Goal: Information Seeking & Learning: Learn about a topic

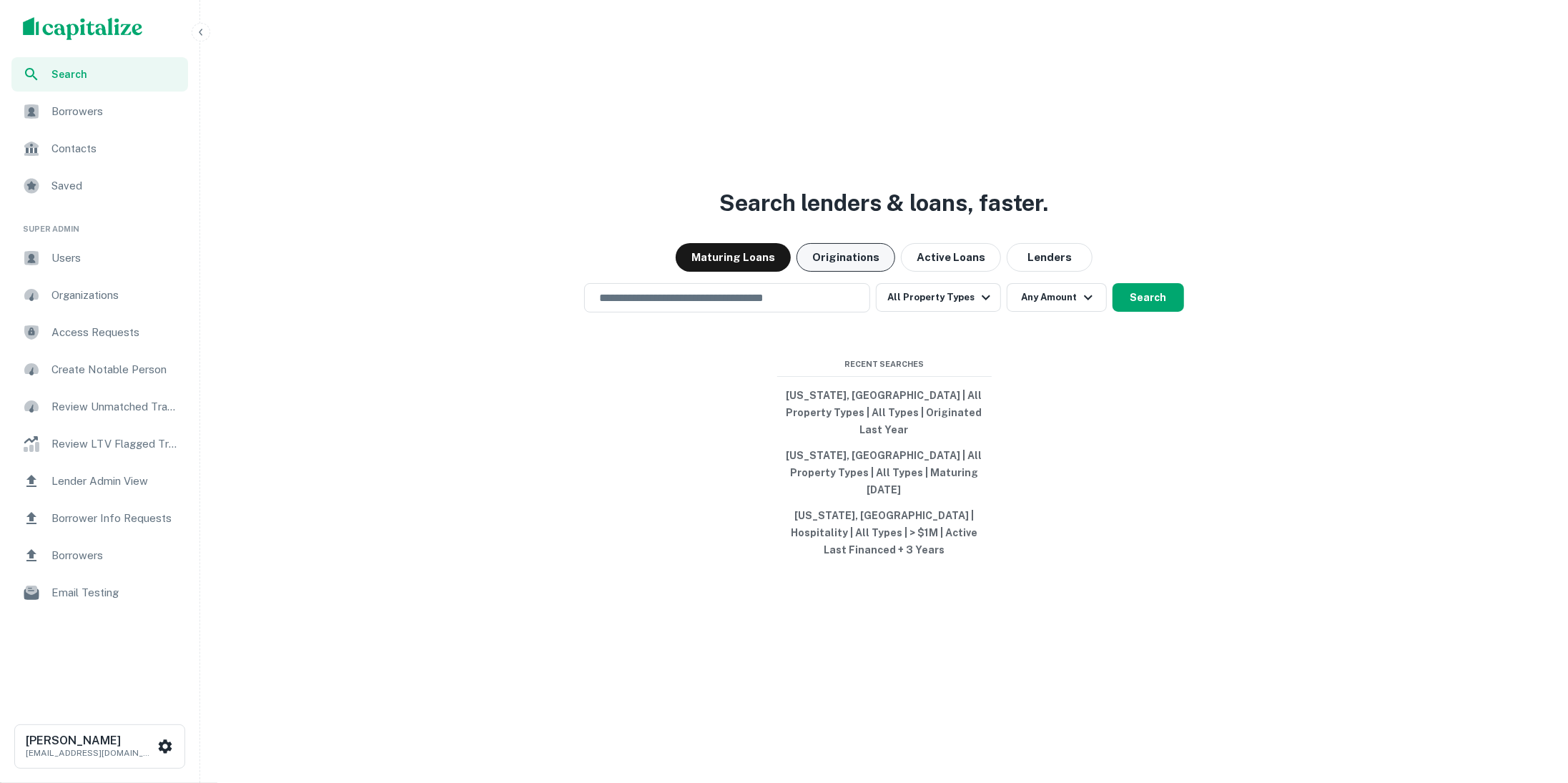
click at [847, 272] on button "Originations" at bounding box center [846, 257] width 98 height 28
click at [832, 306] on input "text" at bounding box center [726, 298] width 273 height 17
click at [581, 408] on div "Search lenders & loans, faster. Maturing Loans Originations Active Loans Lender…" at bounding box center [884, 425] width 1356 height 783
click at [634, 313] on div "​" at bounding box center [726, 297] width 286 height 29
click at [626, 306] on input "text" at bounding box center [726, 298] width 273 height 17
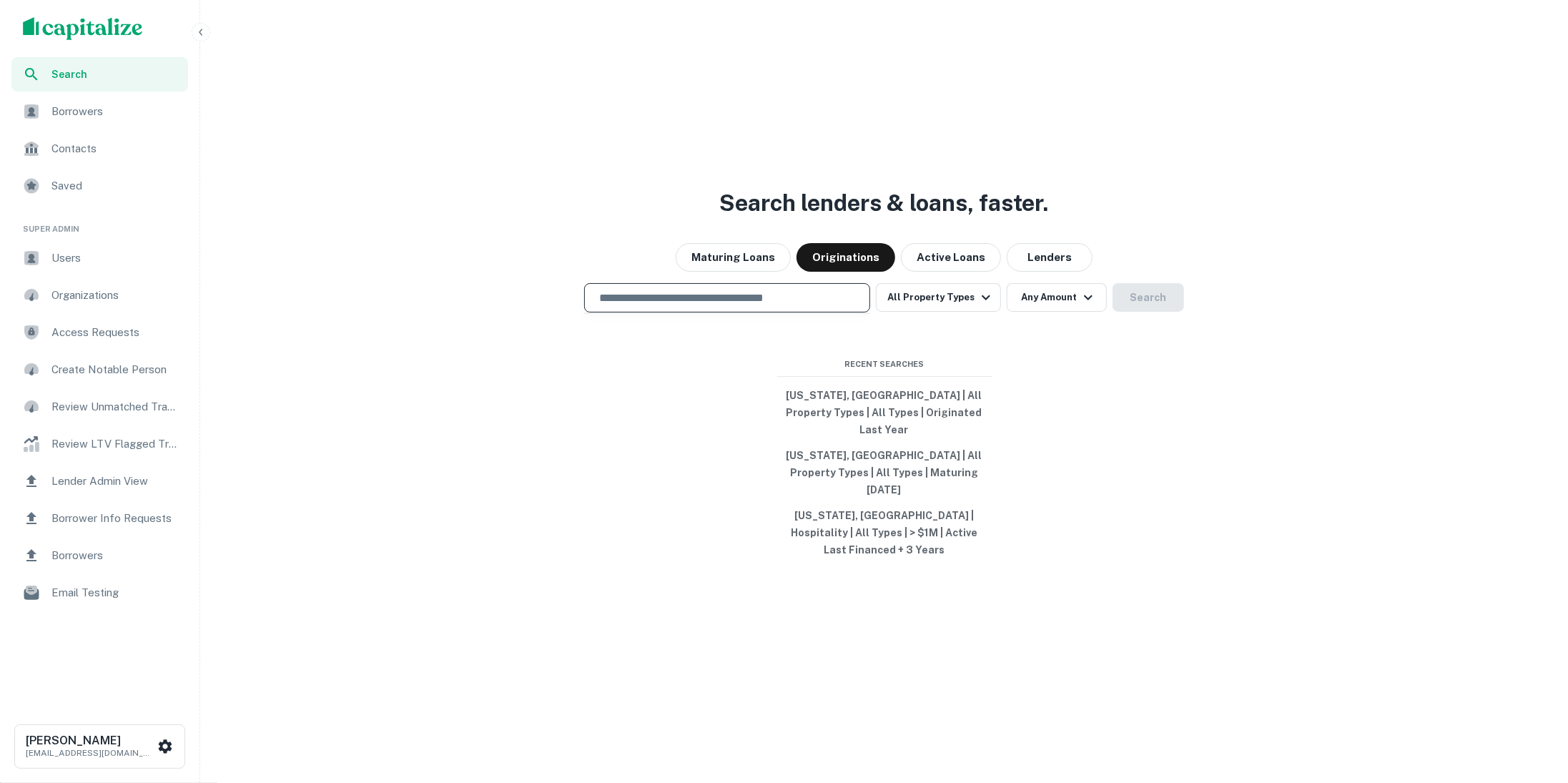
click at [771, 311] on div "​" at bounding box center [726, 297] width 286 height 29
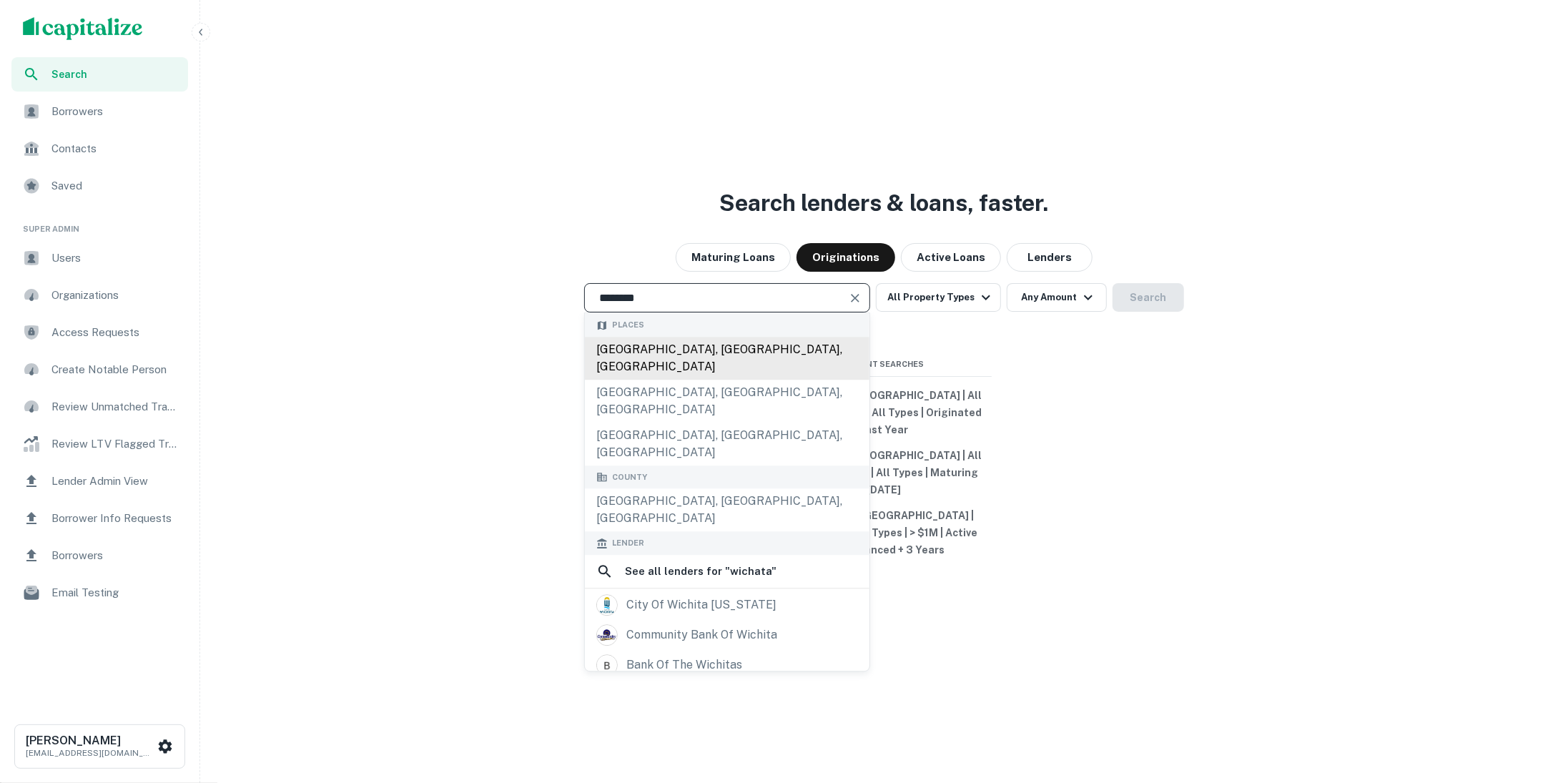
click at [761, 378] on div "Wichita, KS, USA" at bounding box center [726, 358] width 284 height 43
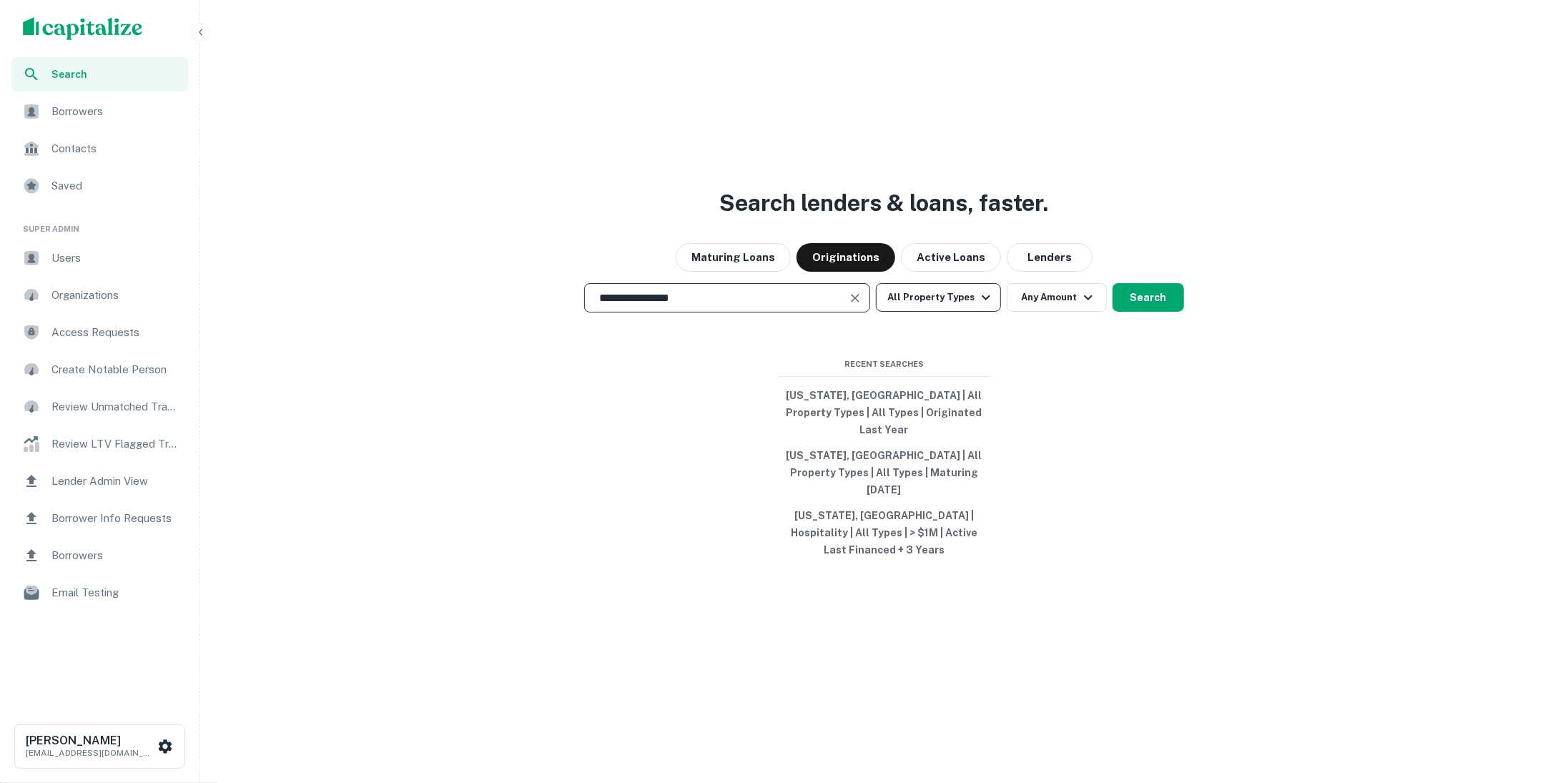
type input "**********"
click at [972, 312] on button "All Property Types" at bounding box center [937, 297] width 124 height 28
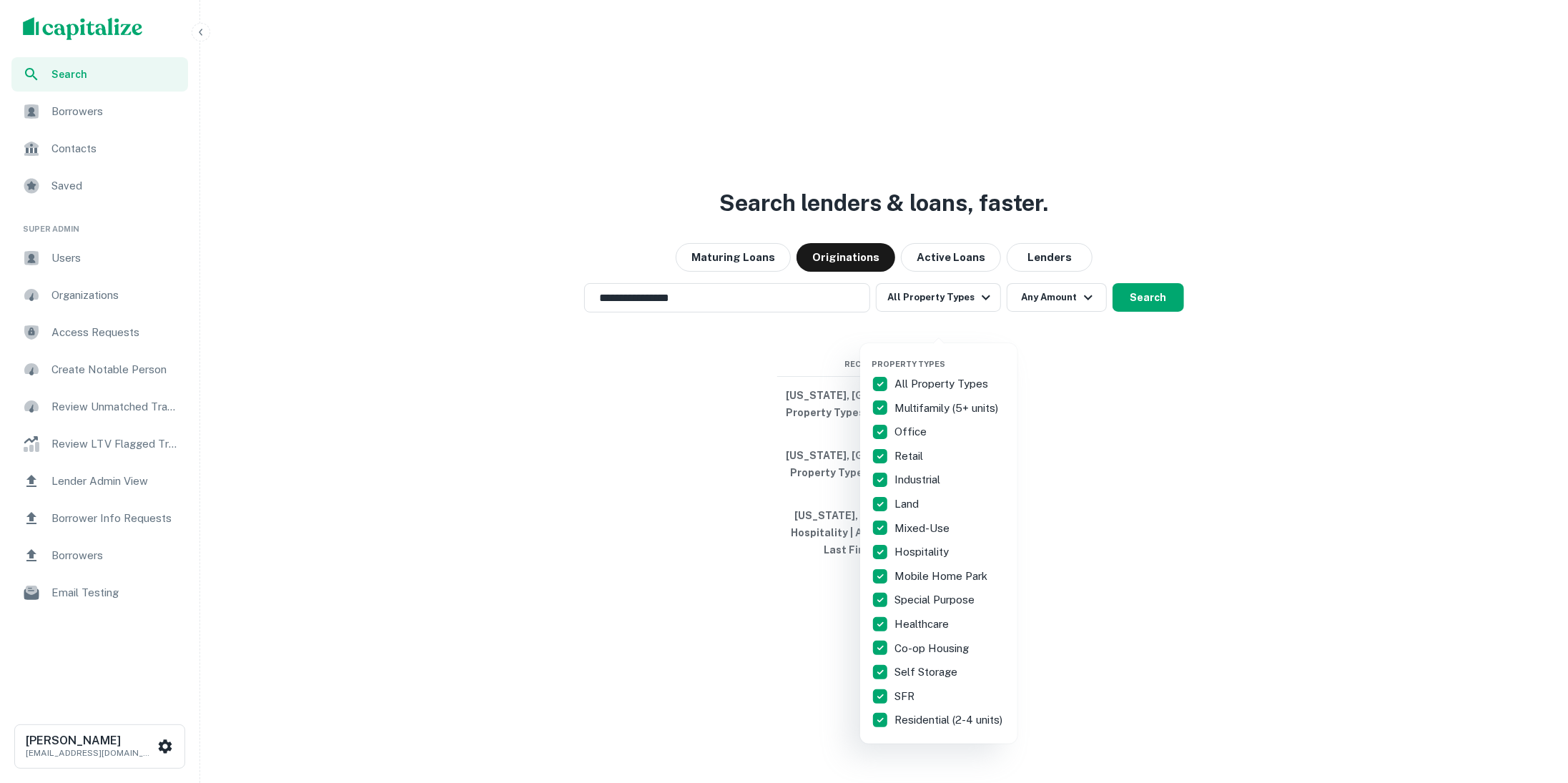
click at [901, 378] on p "All Property Types" at bounding box center [942, 384] width 97 height 18
click at [1149, 308] on div at bounding box center [784, 391] width 1568 height 783
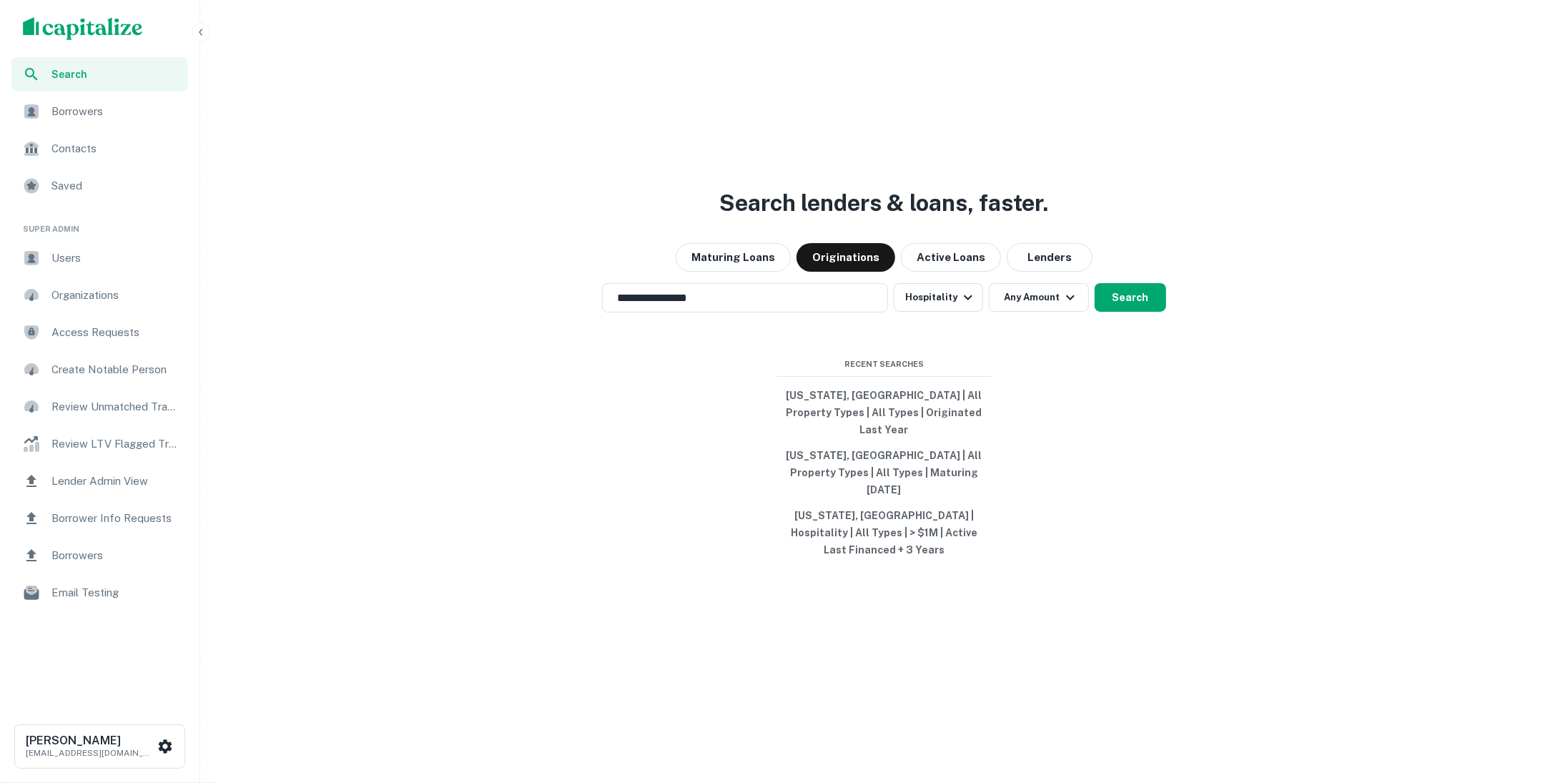
click at [1143, 320] on div "Property Types All Property Types Multifamily (5+ units) Office Retail Industri…" at bounding box center [784, 391] width 1568 height 783
click at [1143, 312] on button "Search" at bounding box center [1130, 297] width 72 height 28
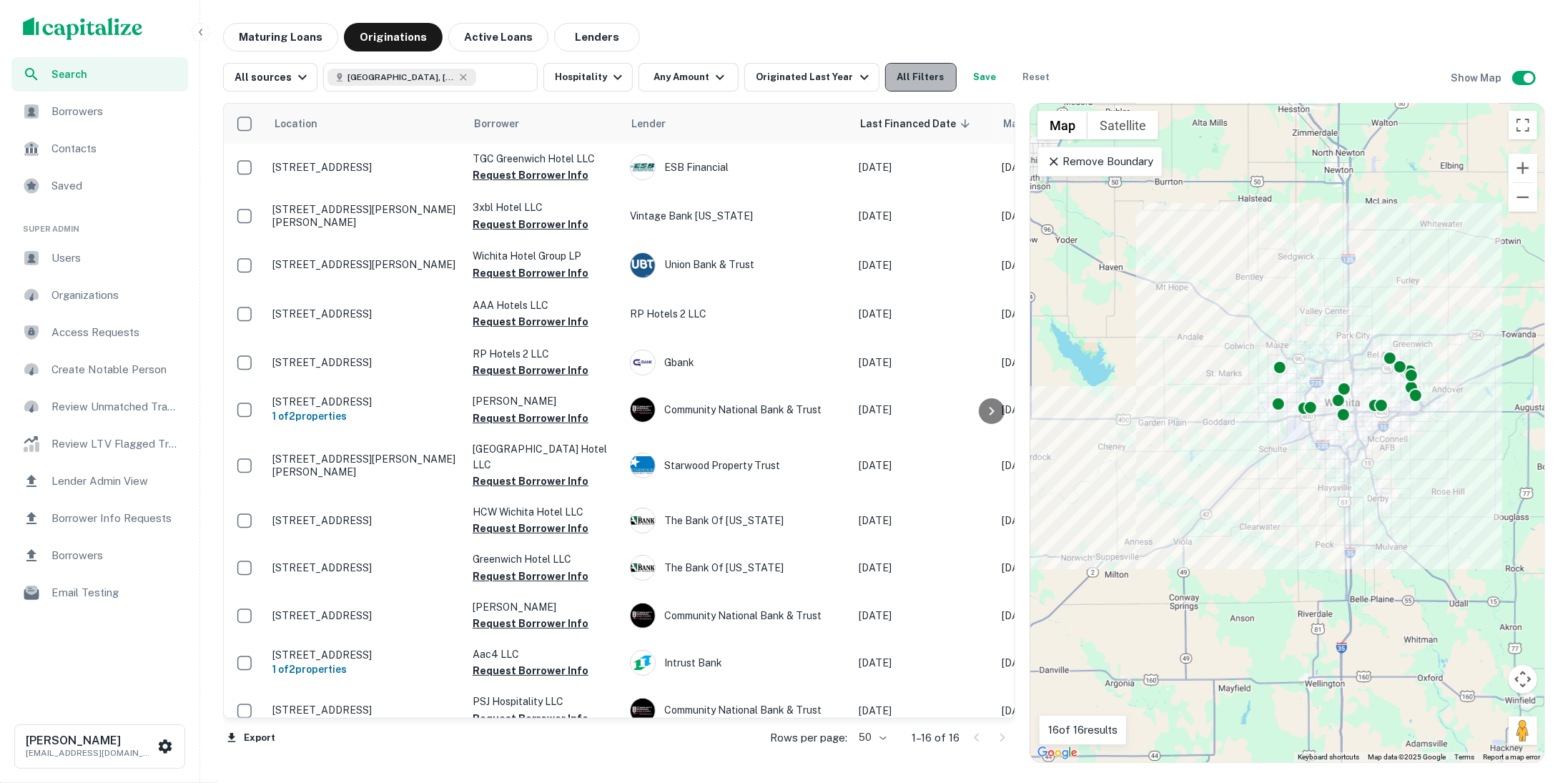
click at [934, 72] on button "All Filters" at bounding box center [921, 77] width 72 height 28
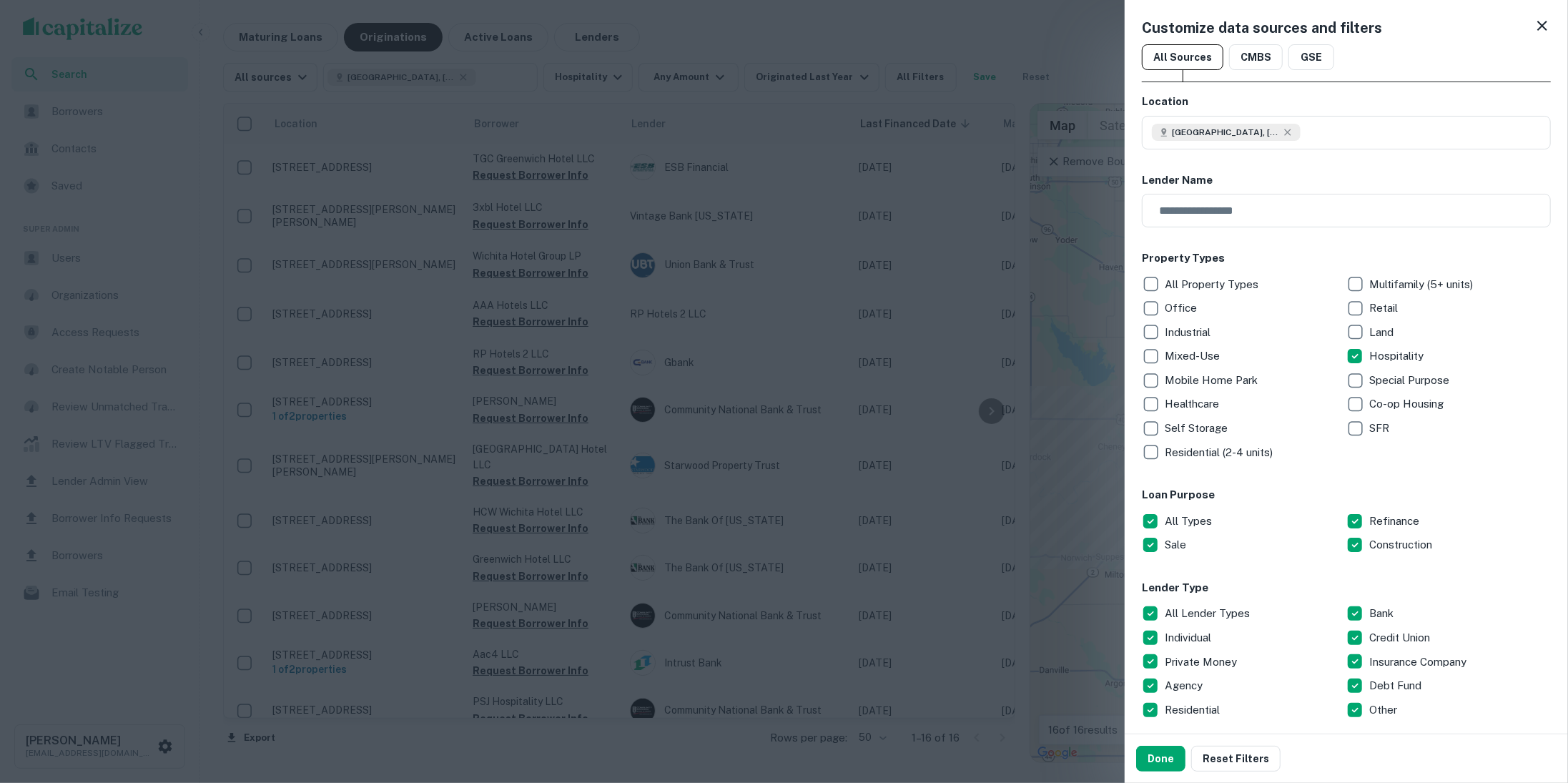
scroll to position [160, 0]
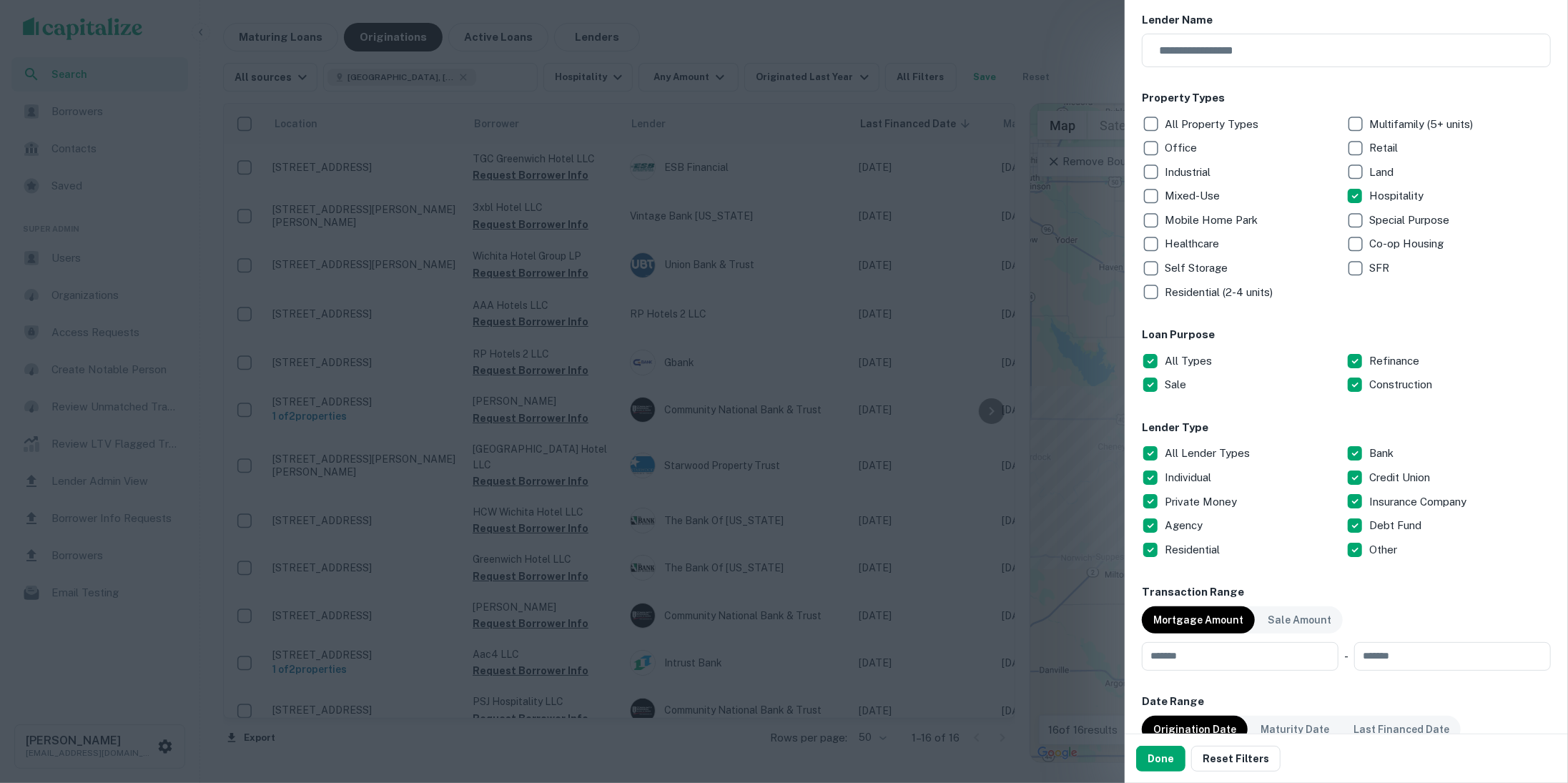
click at [1165, 357] on p "All Types" at bounding box center [1189, 361] width 50 height 18
click at [1163, 753] on button "Done" at bounding box center [1160, 758] width 49 height 26
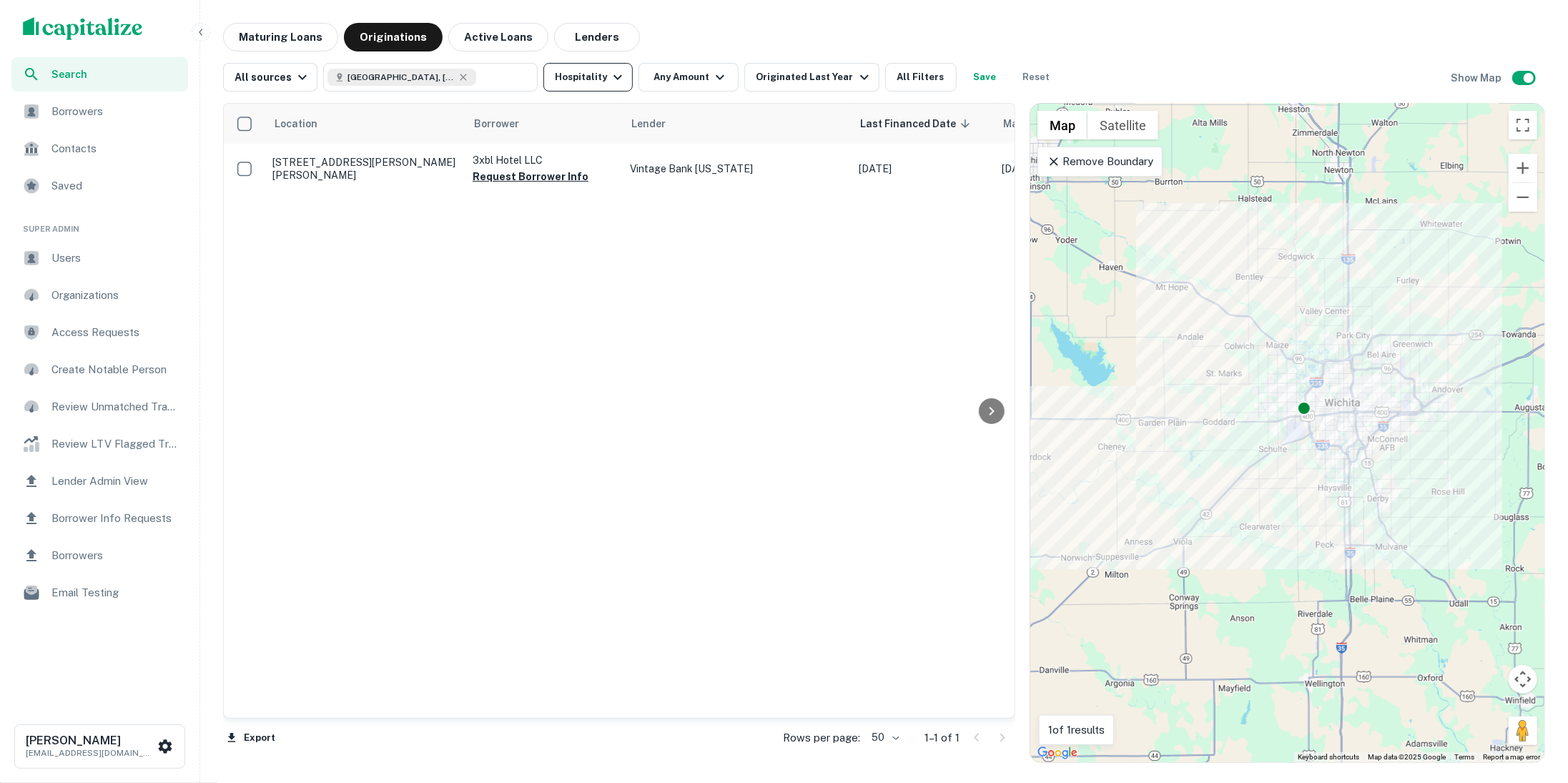
click at [613, 78] on icon "button" at bounding box center [617, 78] width 8 height 5
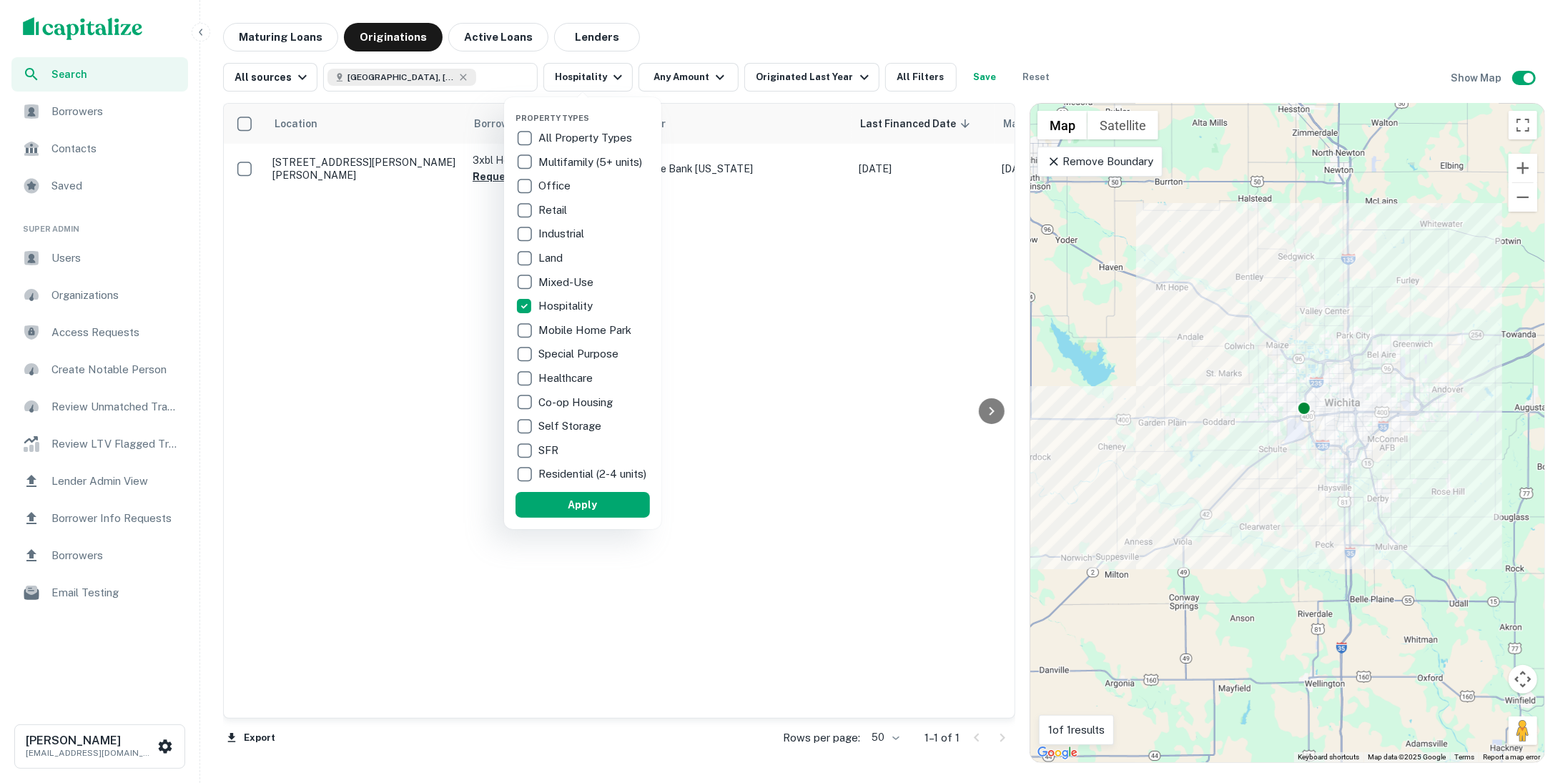
click at [791, 95] on div at bounding box center [784, 391] width 1568 height 783
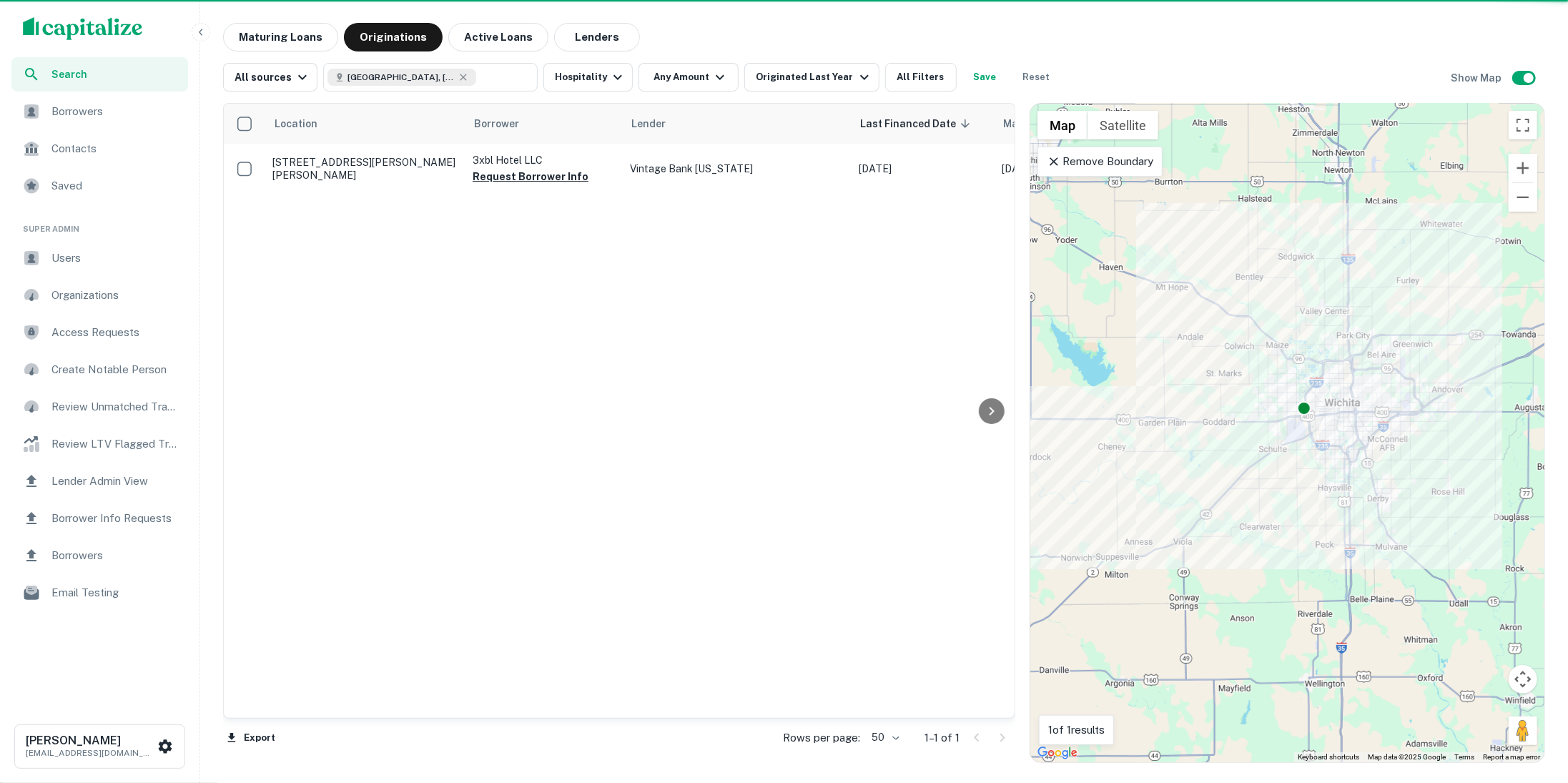
click at [818, 81] on div "Property Types All Property Types Multifamily (5+ units) Office Retail Industri…" at bounding box center [784, 391] width 1568 height 783
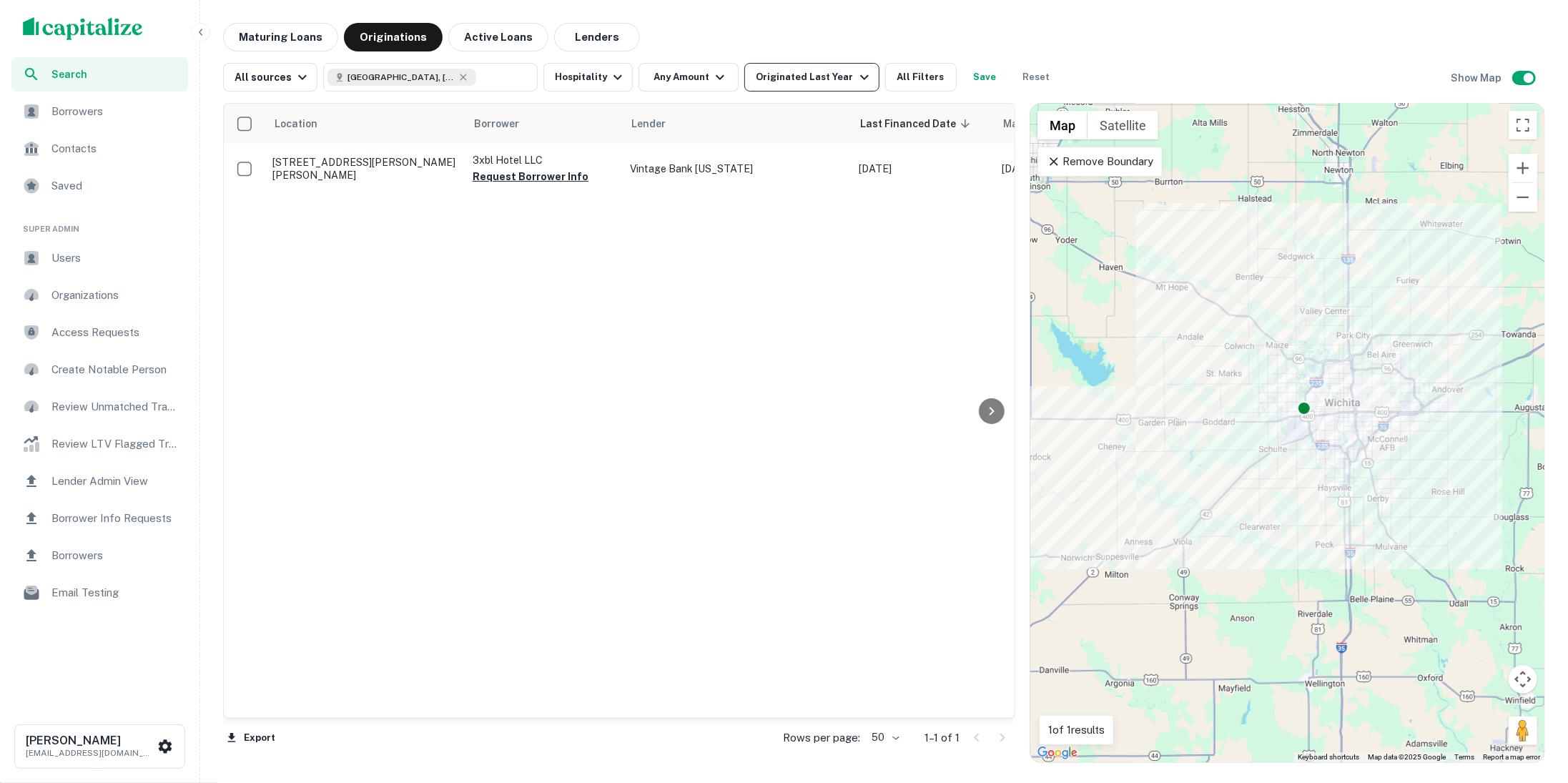
click at [821, 81] on div "Originated Last Year" at bounding box center [814, 77] width 117 height 18
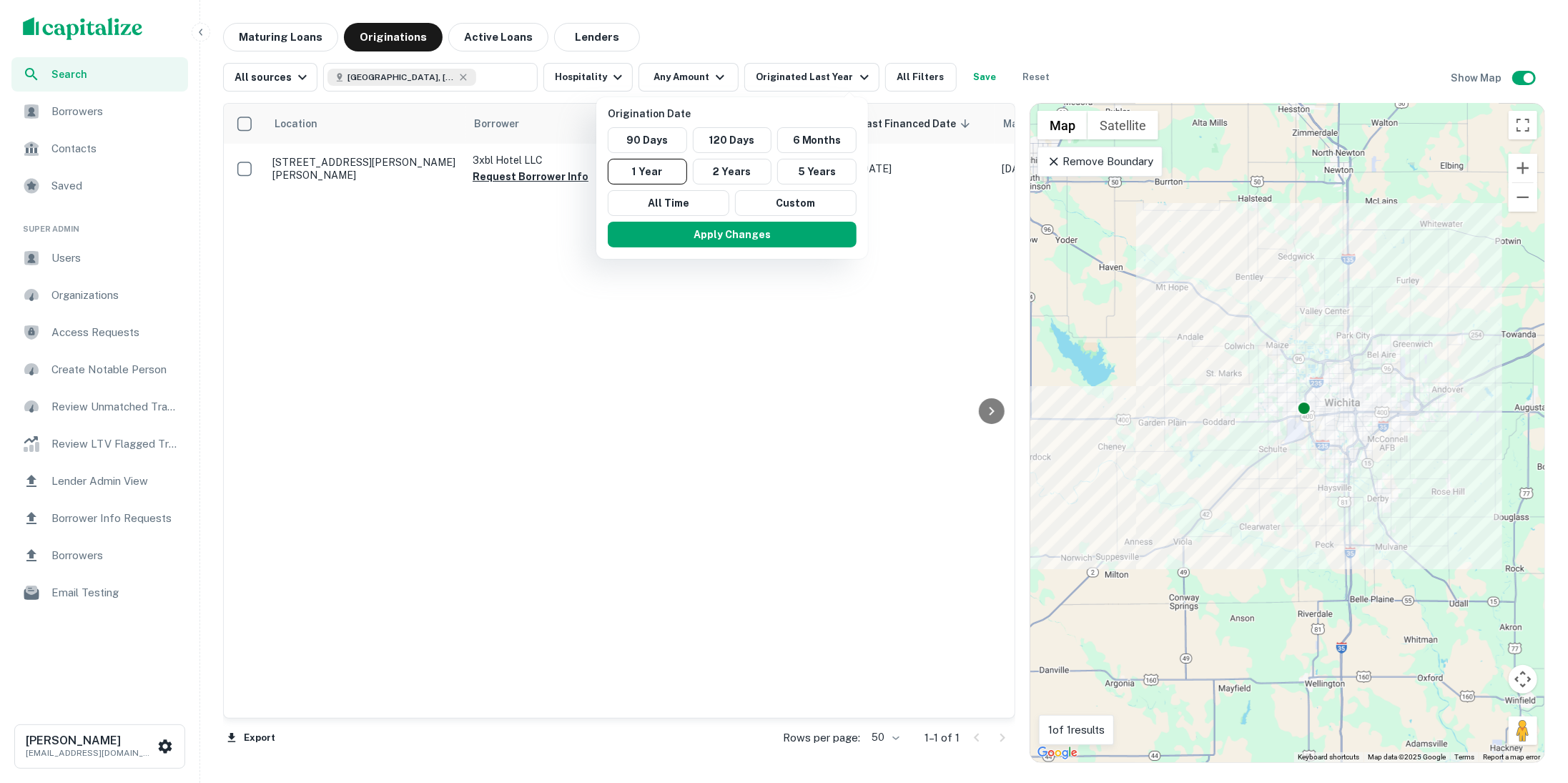
click at [961, 238] on div at bounding box center [784, 391] width 1568 height 783
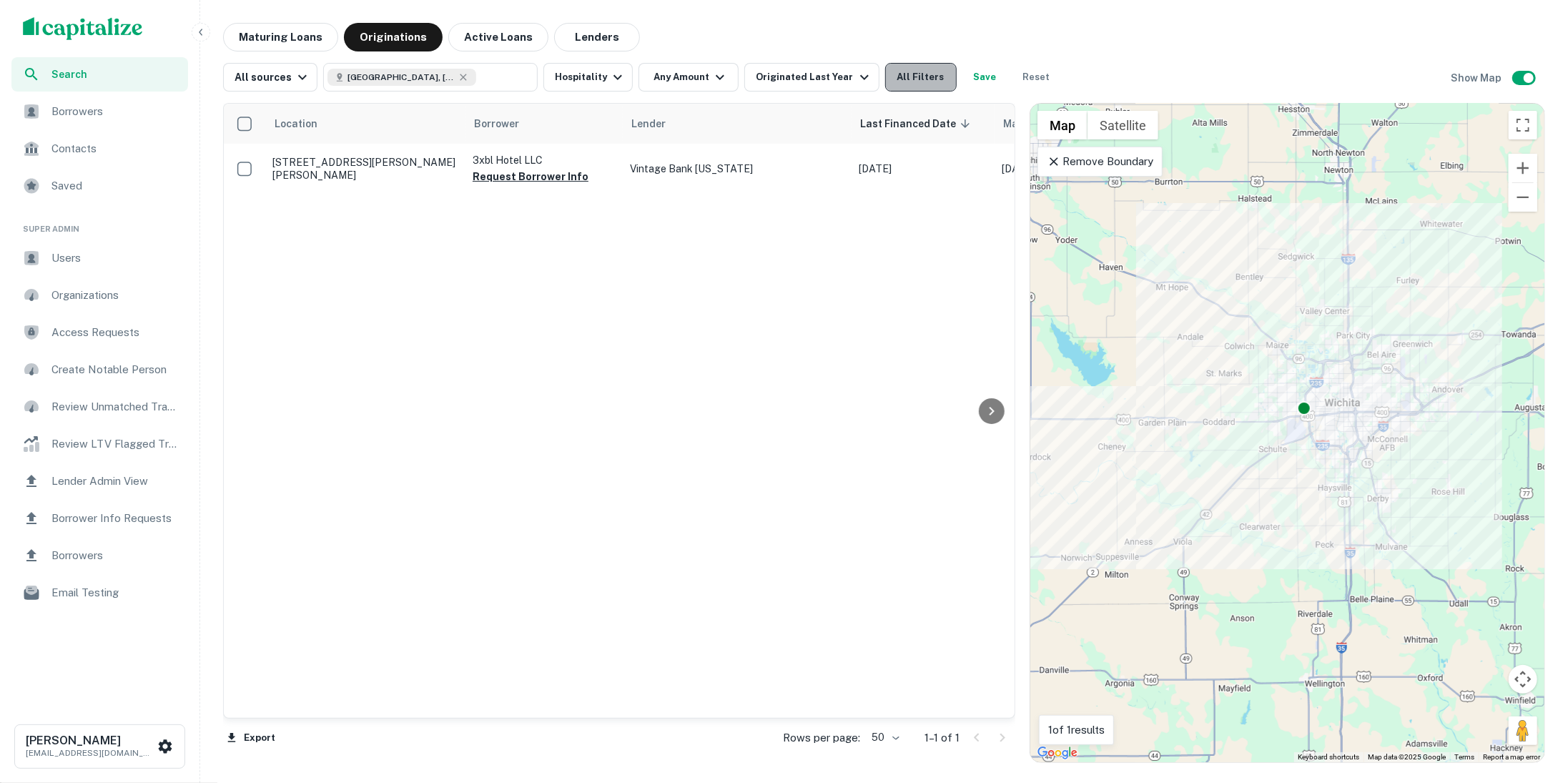
click at [917, 81] on button "All Filters" at bounding box center [921, 77] width 72 height 28
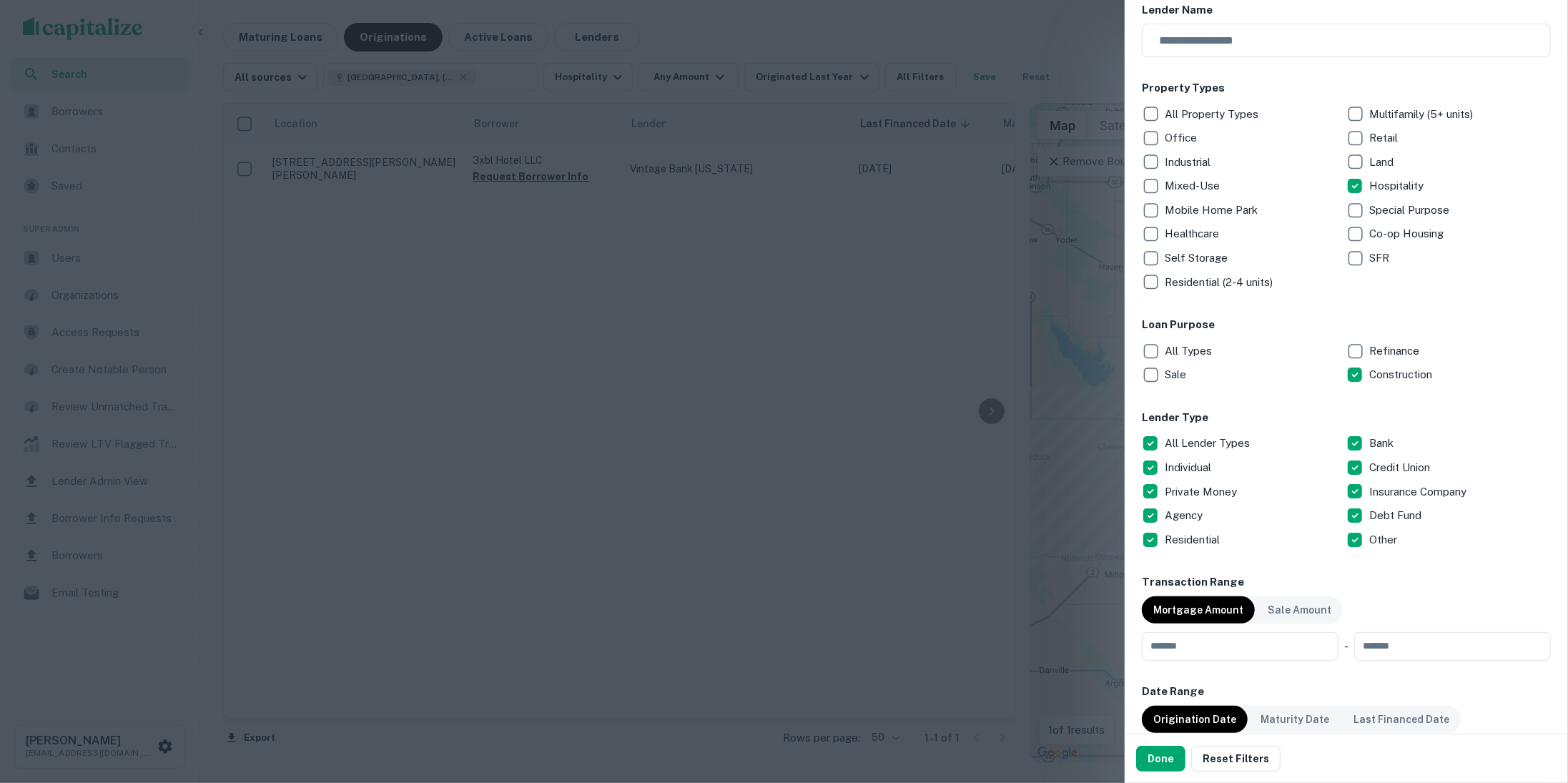
scroll to position [173, 0]
click at [1157, 753] on button "Done" at bounding box center [1160, 758] width 49 height 26
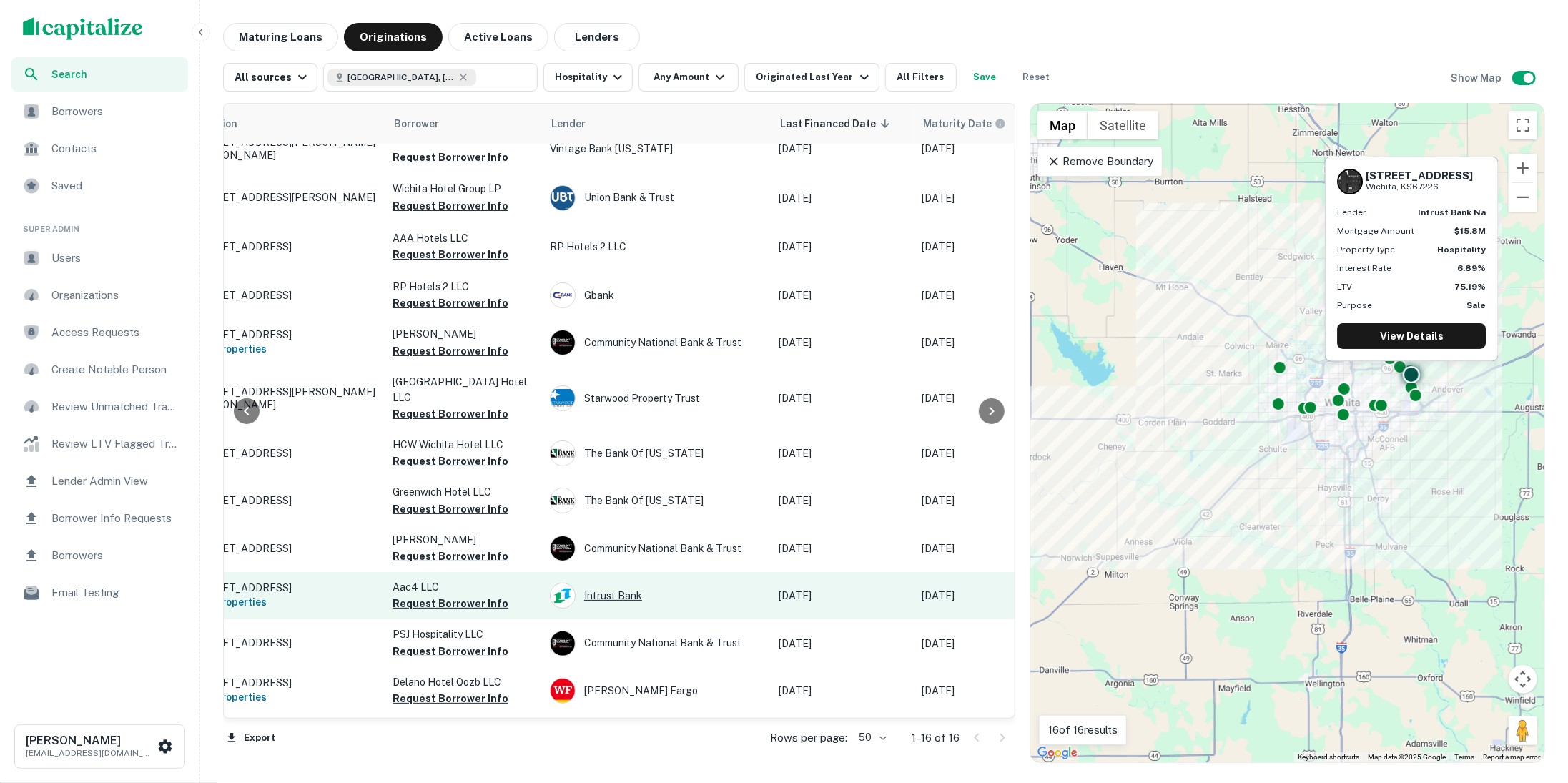
scroll to position [68, 78]
click at [593, 600] on div "Intrust Bank" at bounding box center [658, 595] width 214 height 26
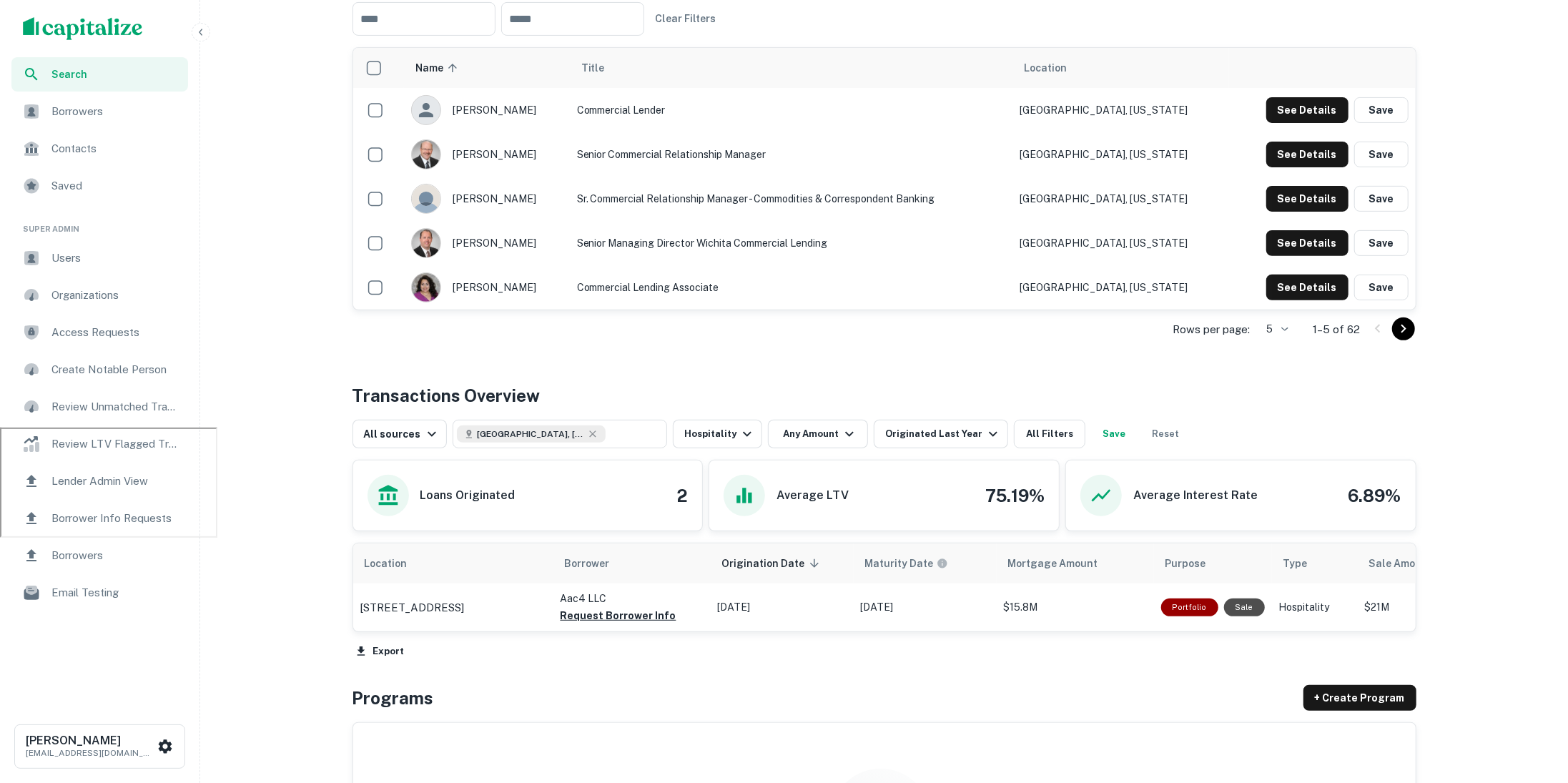
click at [1277, 329] on body "Search Borrowers Contacts Saved Super Admin Users Organizations Access Requests…" at bounding box center [784, 36] width 1568 height 783
click at [1279, 411] on li "25" at bounding box center [1274, 408] width 38 height 26
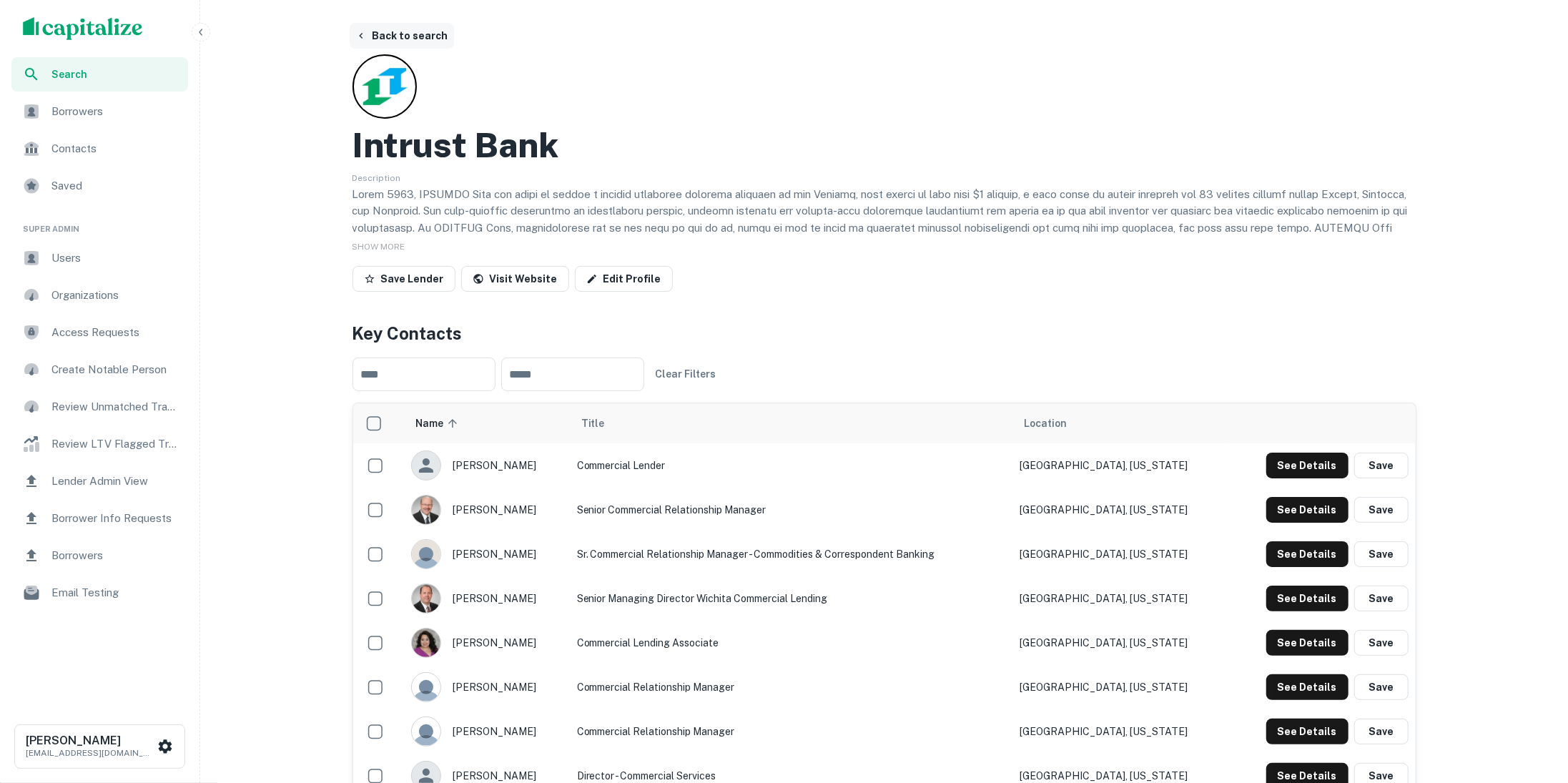
click at [418, 33] on button "Back to search" at bounding box center [401, 35] width 104 height 26
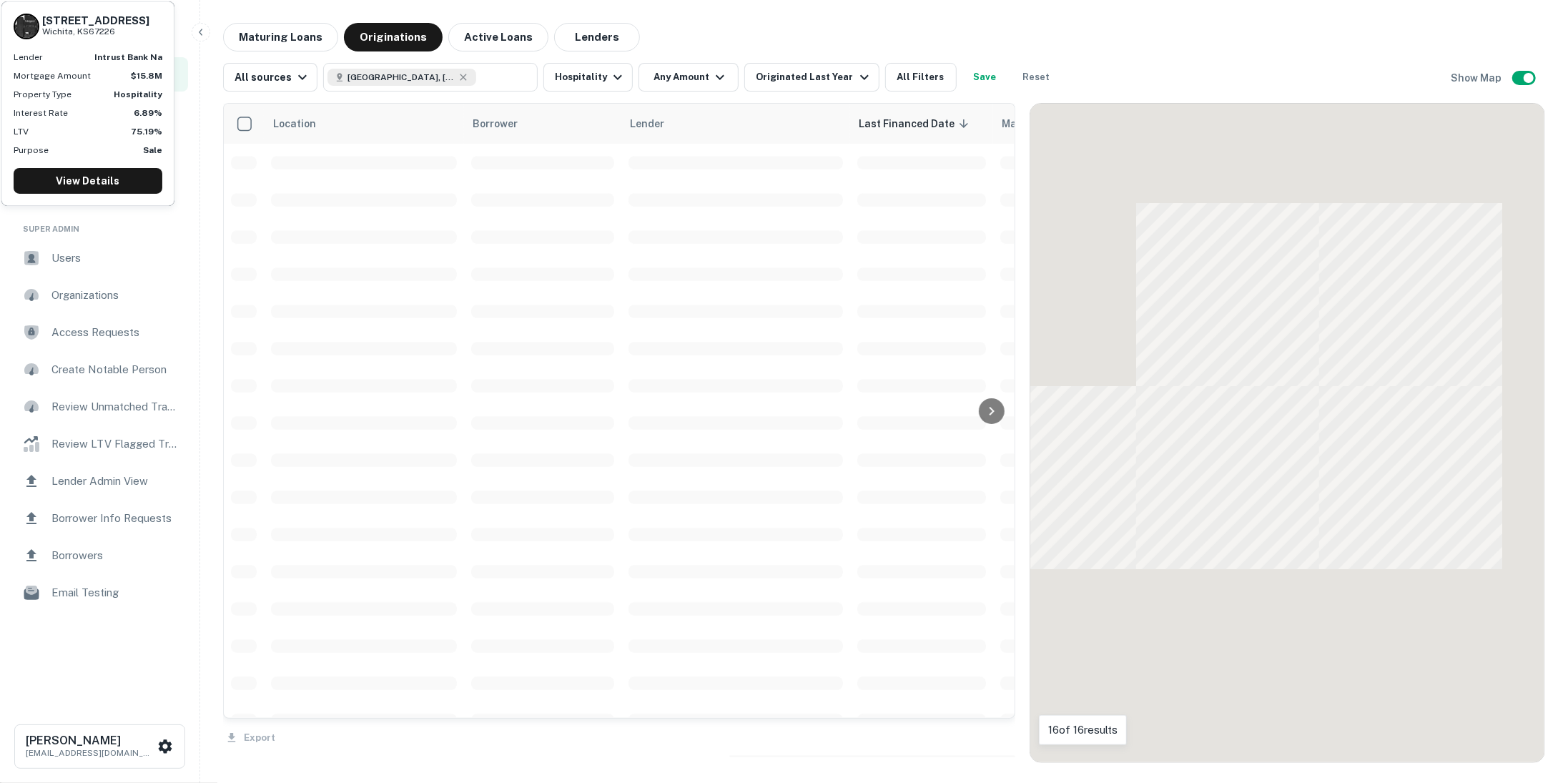
scroll to position [68, 0]
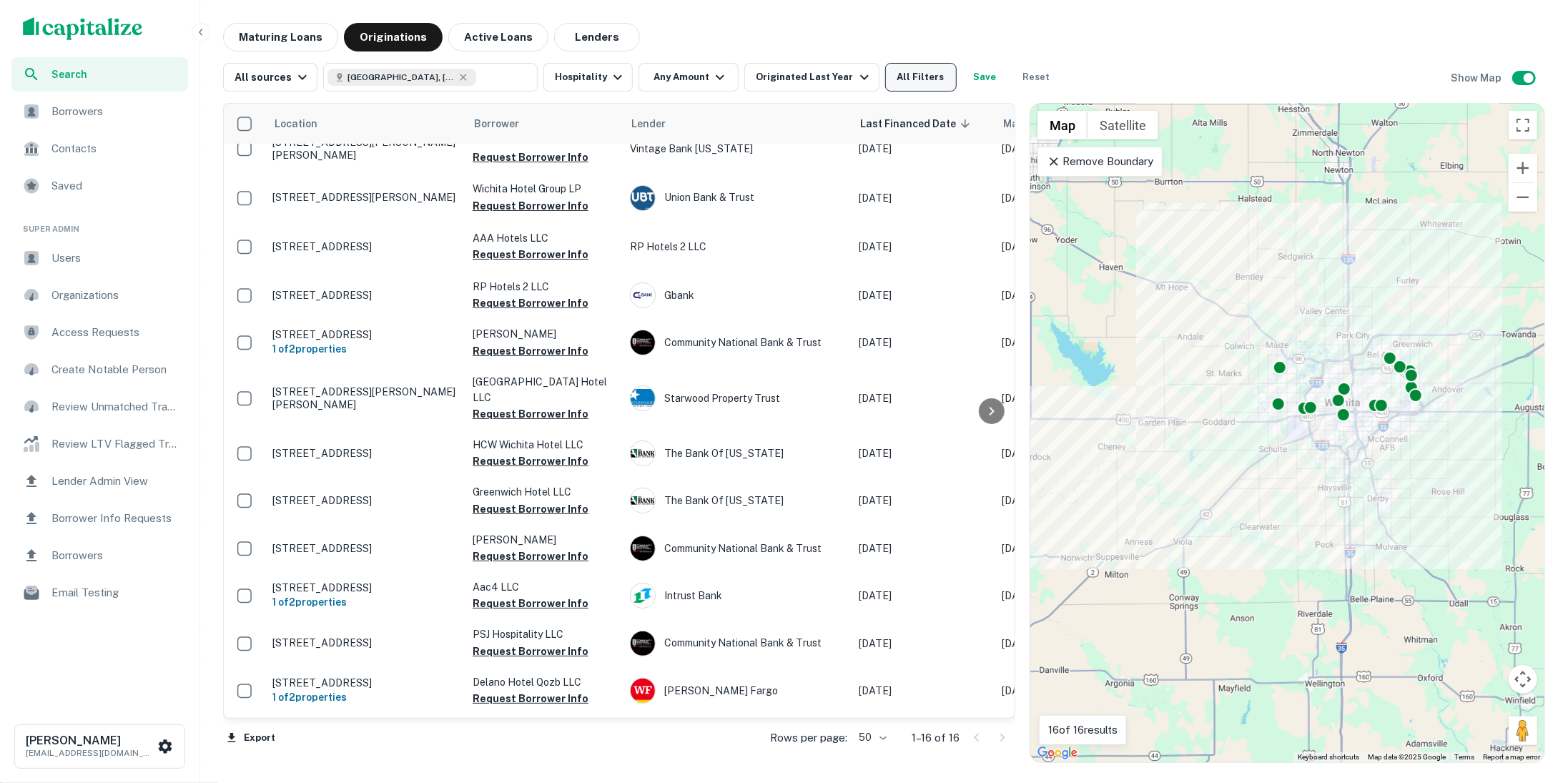
click at [918, 73] on button "All Filters" at bounding box center [921, 77] width 72 height 28
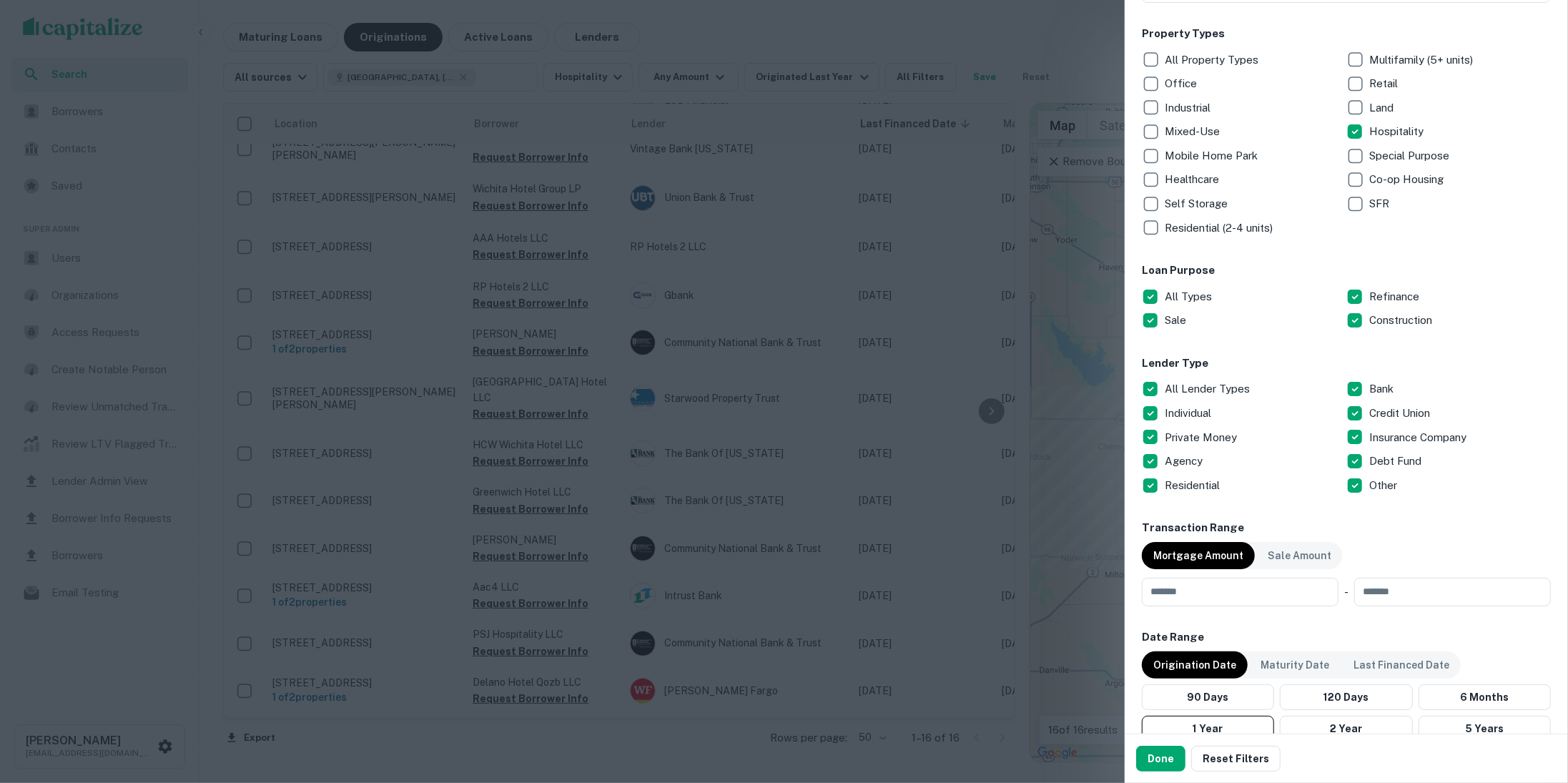
scroll to position [229, 0]
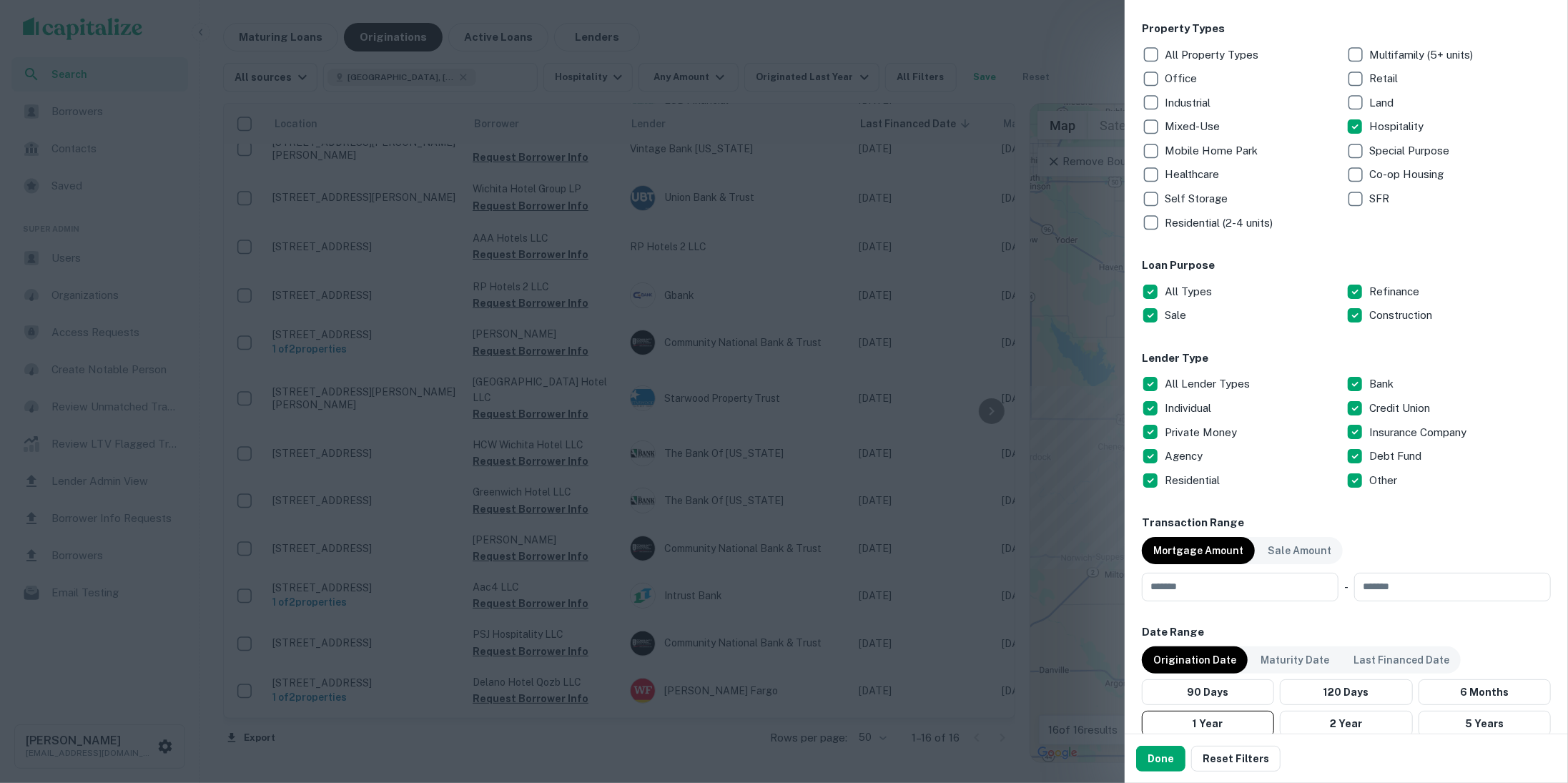
click at [1053, 58] on div at bounding box center [784, 391] width 1568 height 783
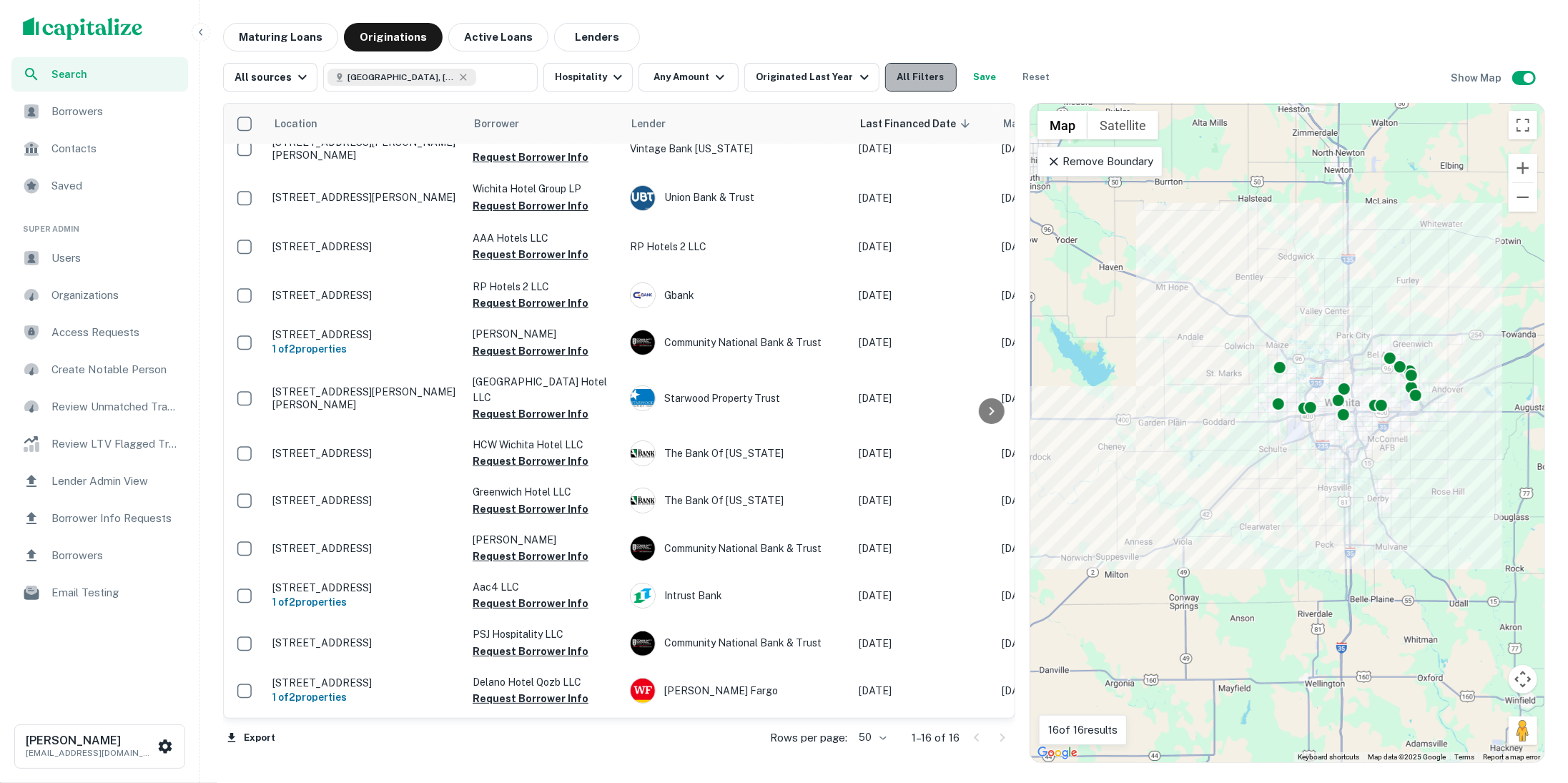
click at [894, 68] on button "All Filters" at bounding box center [921, 77] width 72 height 28
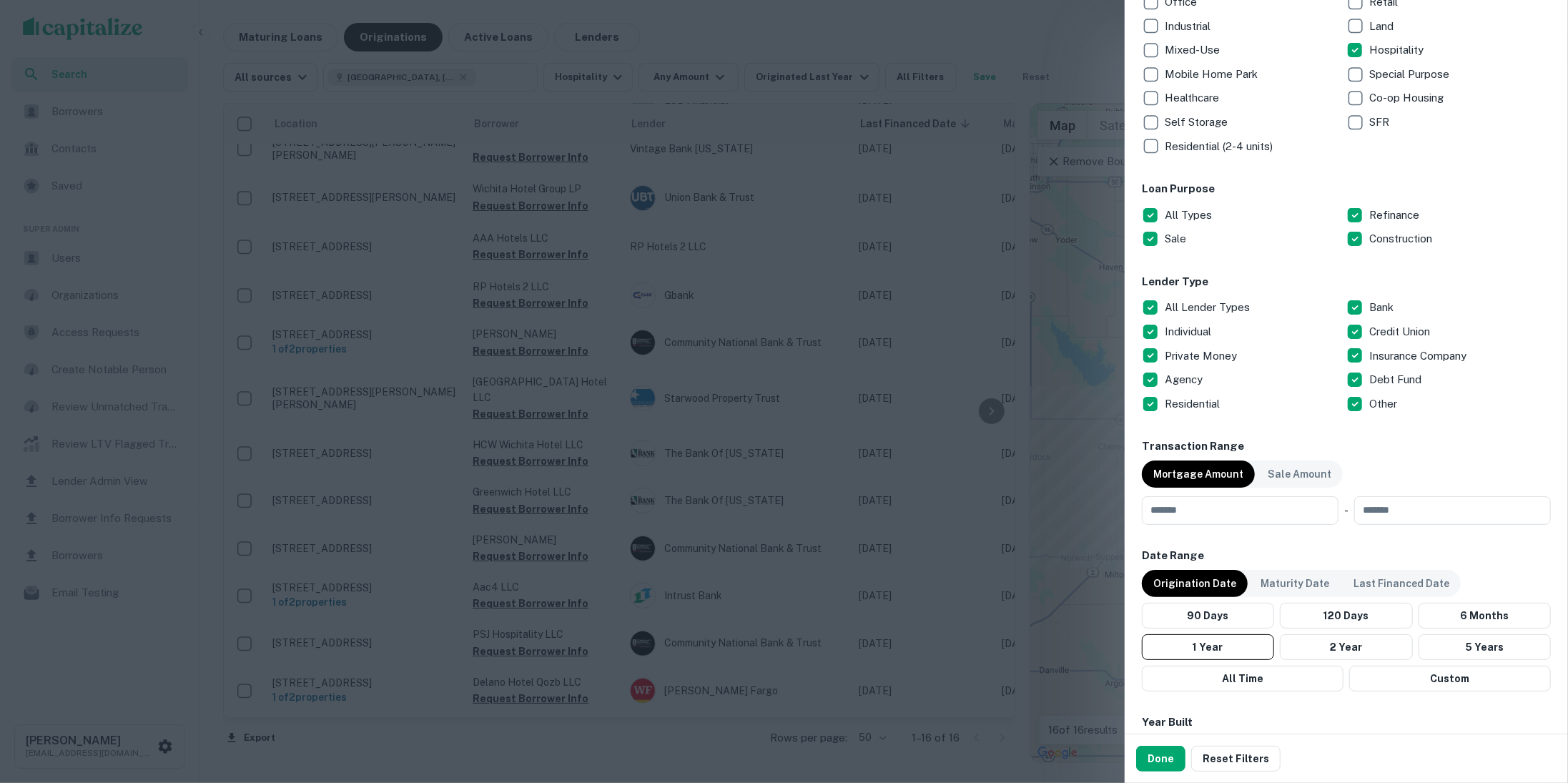
scroll to position [304, 0]
click at [1163, 760] on button "Done" at bounding box center [1160, 758] width 49 height 26
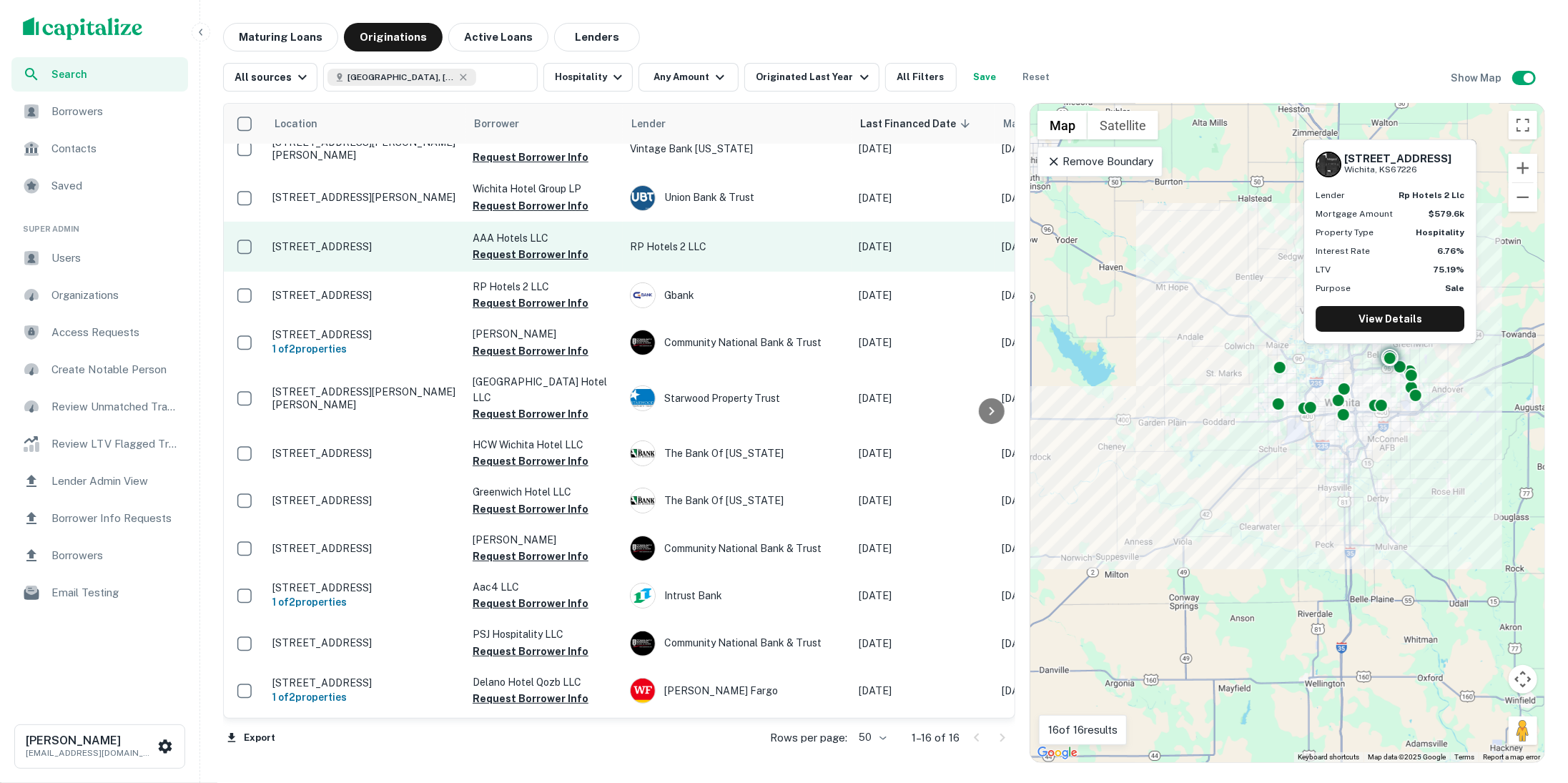
scroll to position [0, 0]
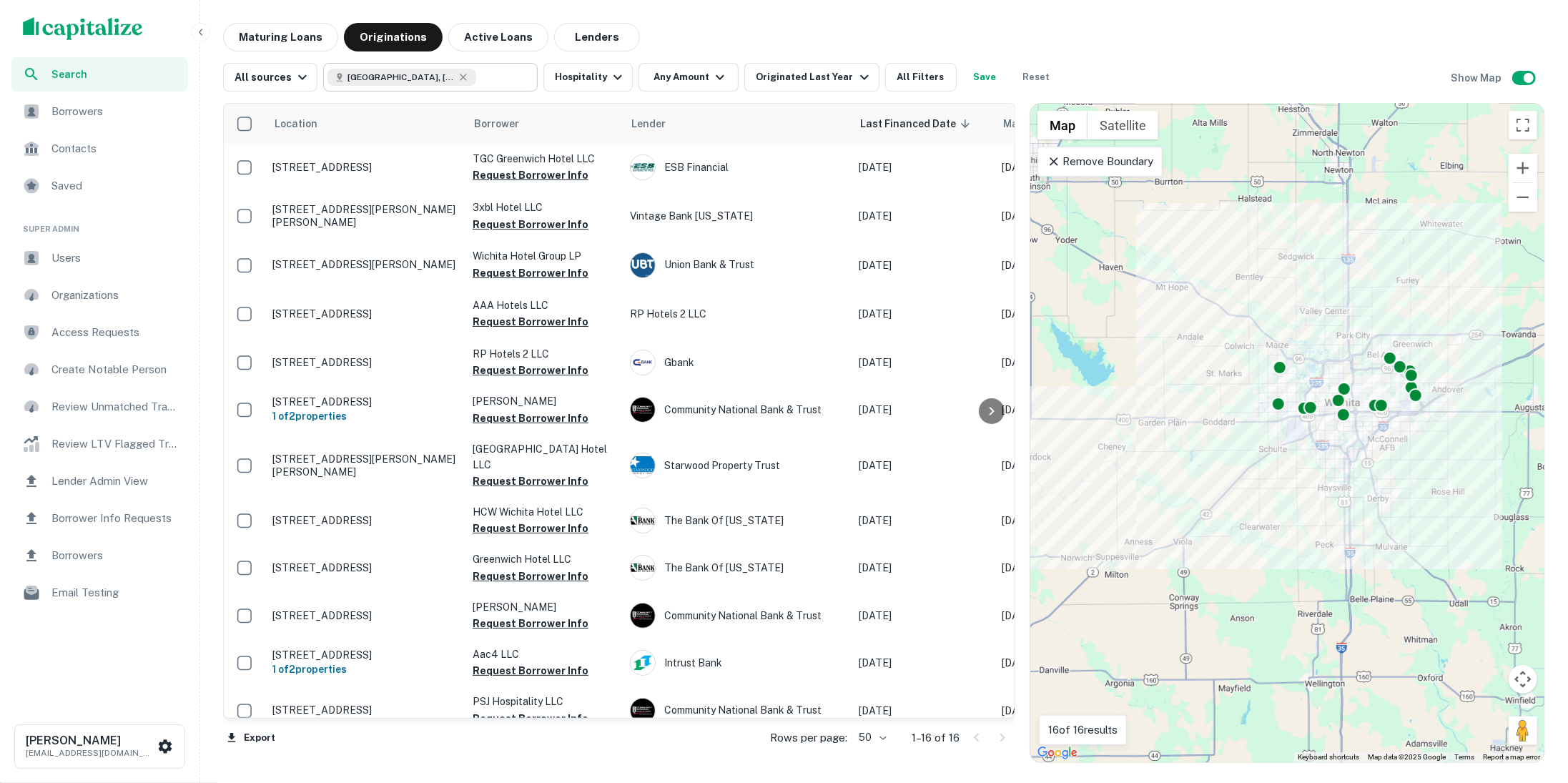
type input "**********"
click at [490, 84] on input "**********" at bounding box center [504, 78] width 55 height 20
click at [490, 84] on input "**********" at bounding box center [419, 78] width 183 height 20
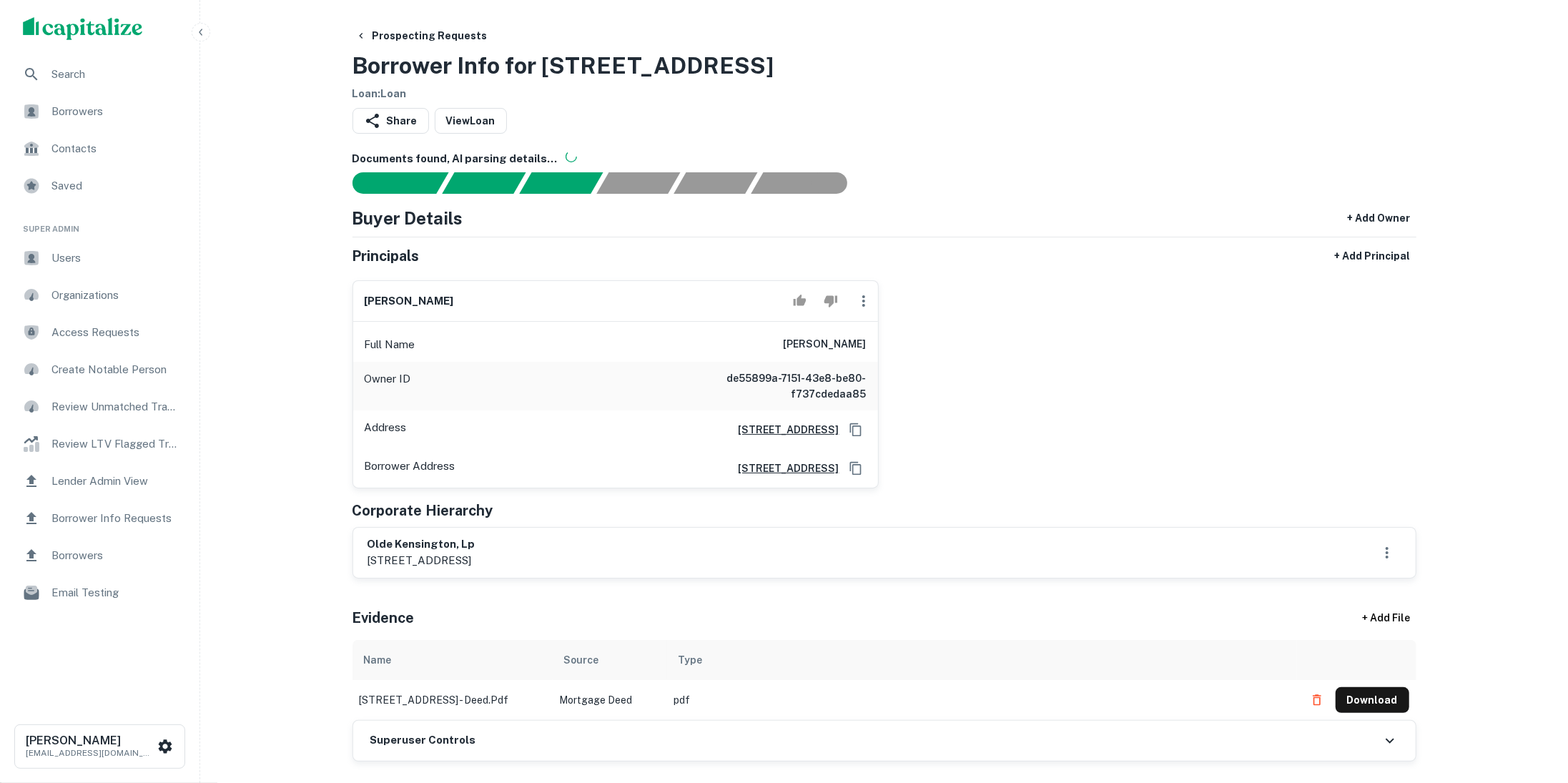
scroll to position [21, 0]
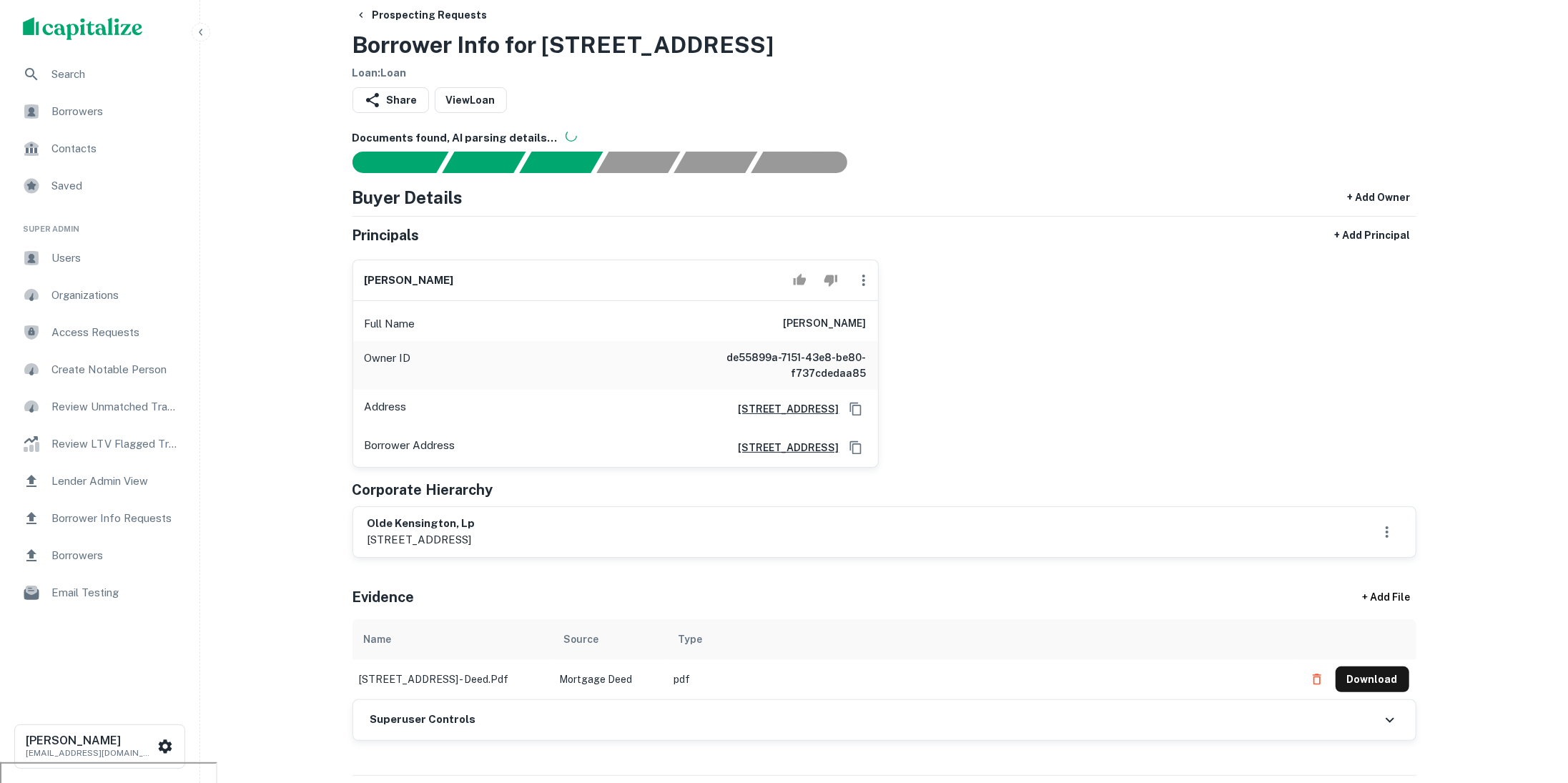
click at [150, 68] on span "Search" at bounding box center [115, 74] width 128 height 18
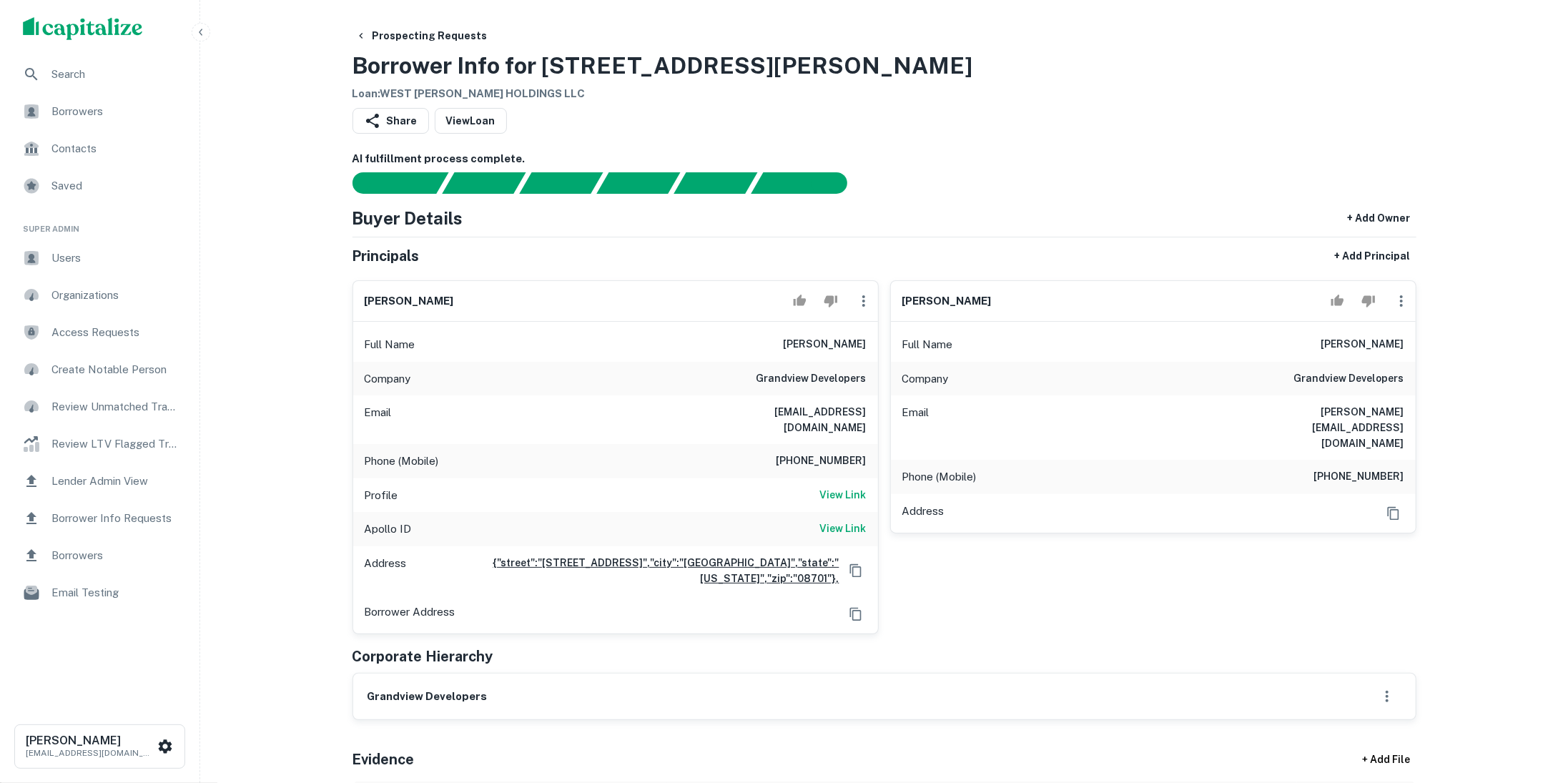
scroll to position [18, 0]
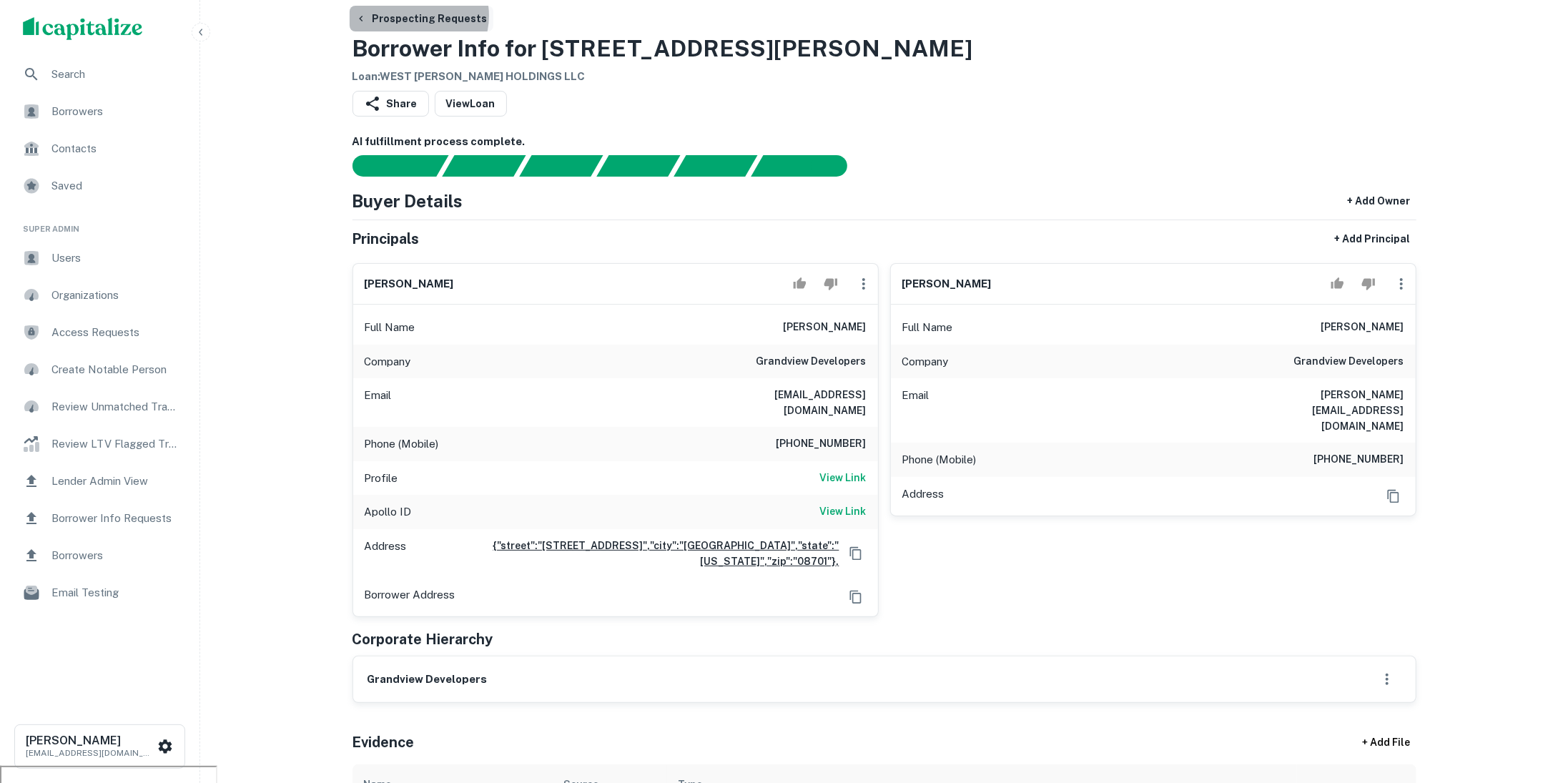
click at [418, 16] on button "Prospecting Requests" at bounding box center [421, 18] width 143 height 26
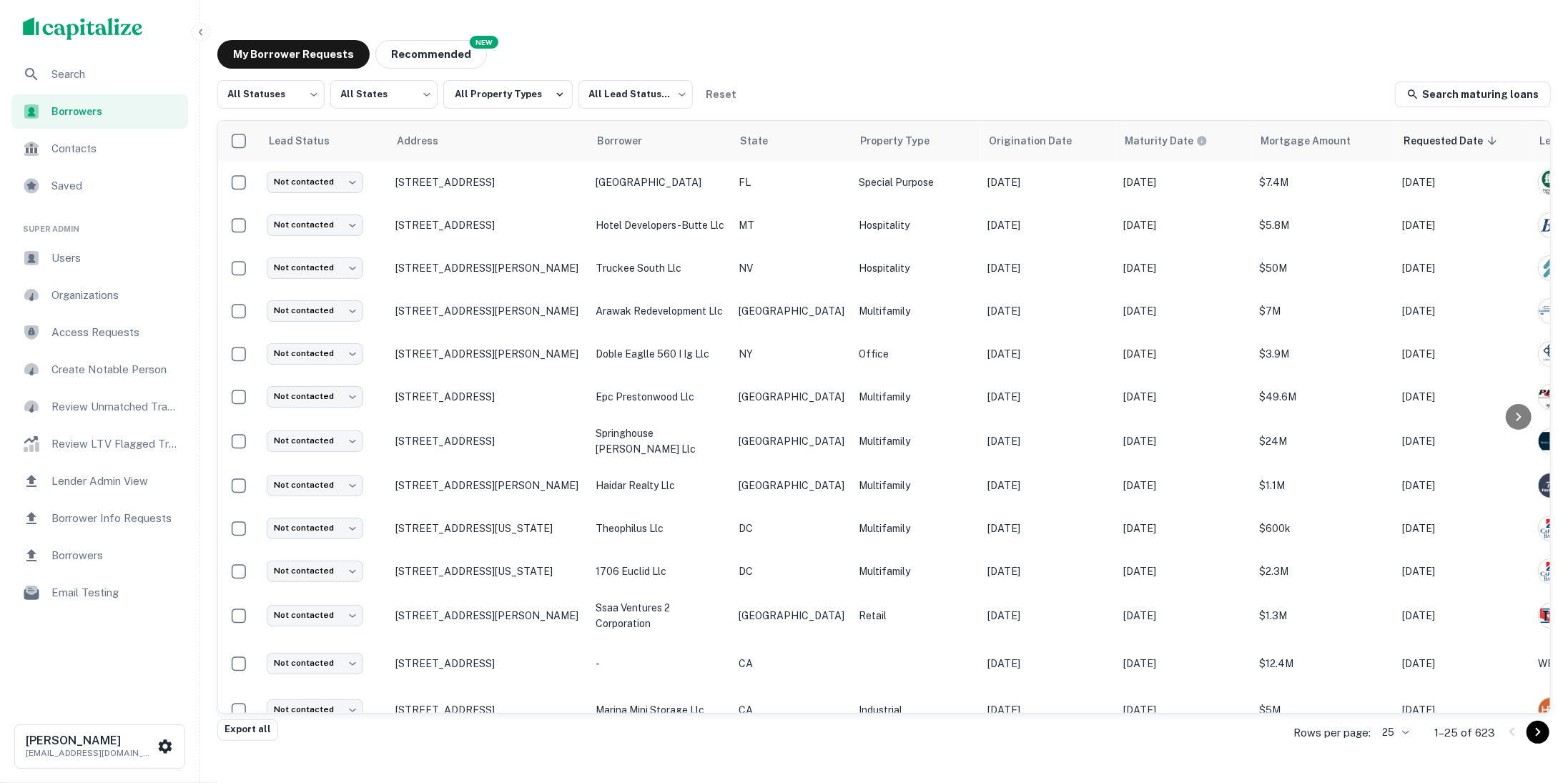
click at [145, 67] on span "Search" at bounding box center [115, 74] width 128 height 18
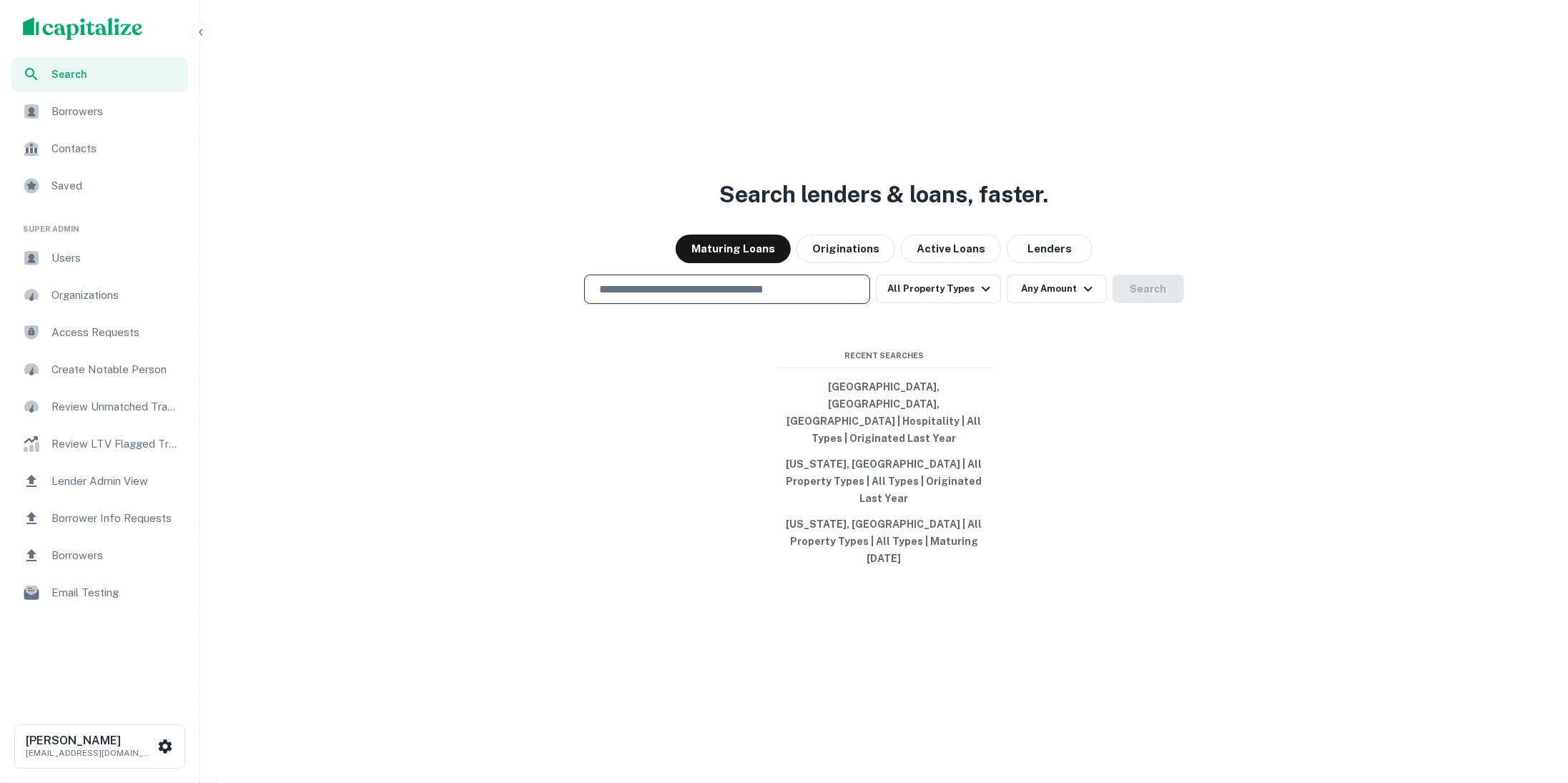
click at [683, 298] on input "text" at bounding box center [726, 289] width 273 height 17
paste input "**********"
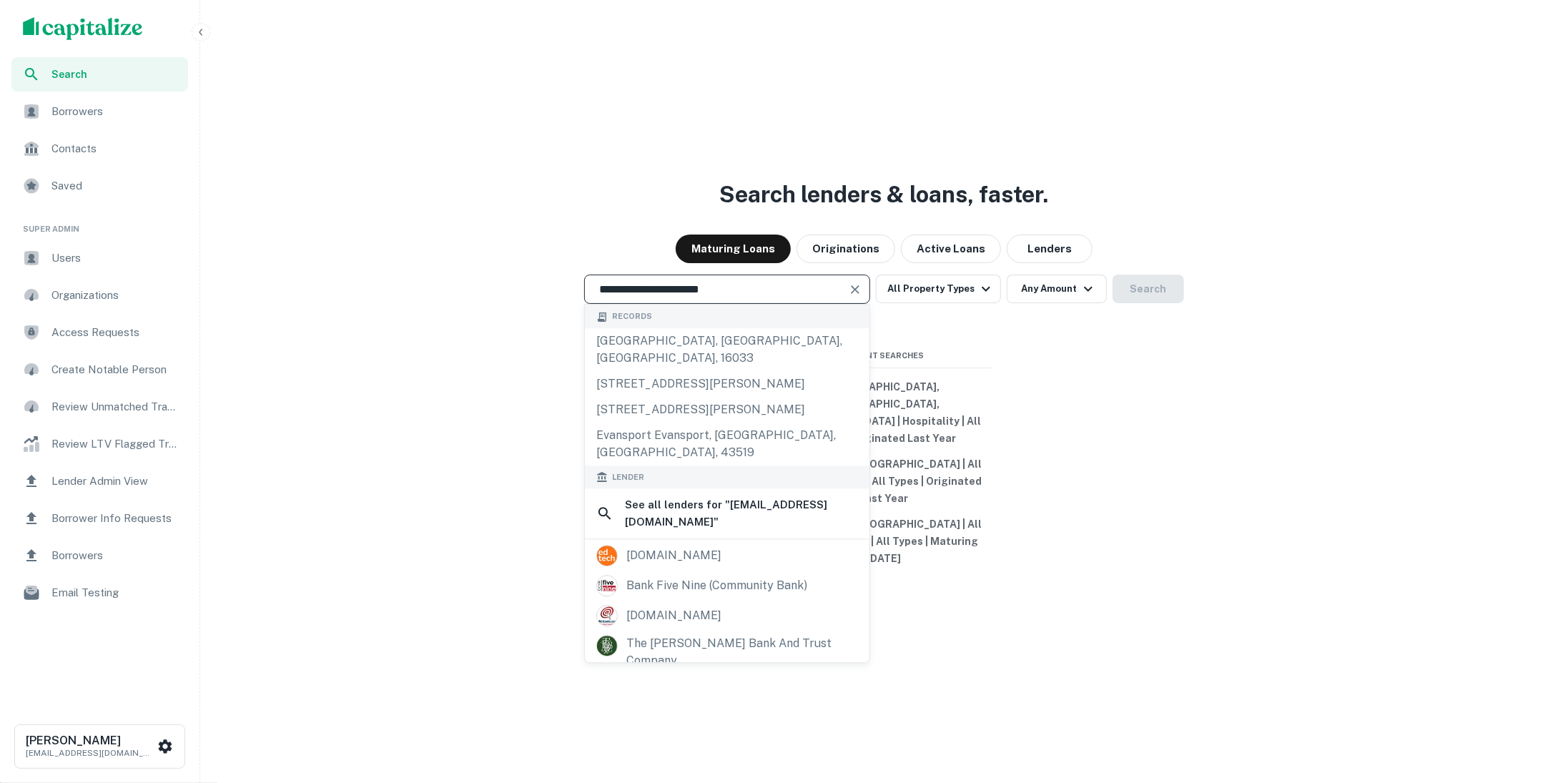
type input "**********"
click at [119, 255] on span "Users" at bounding box center [115, 258] width 128 height 18
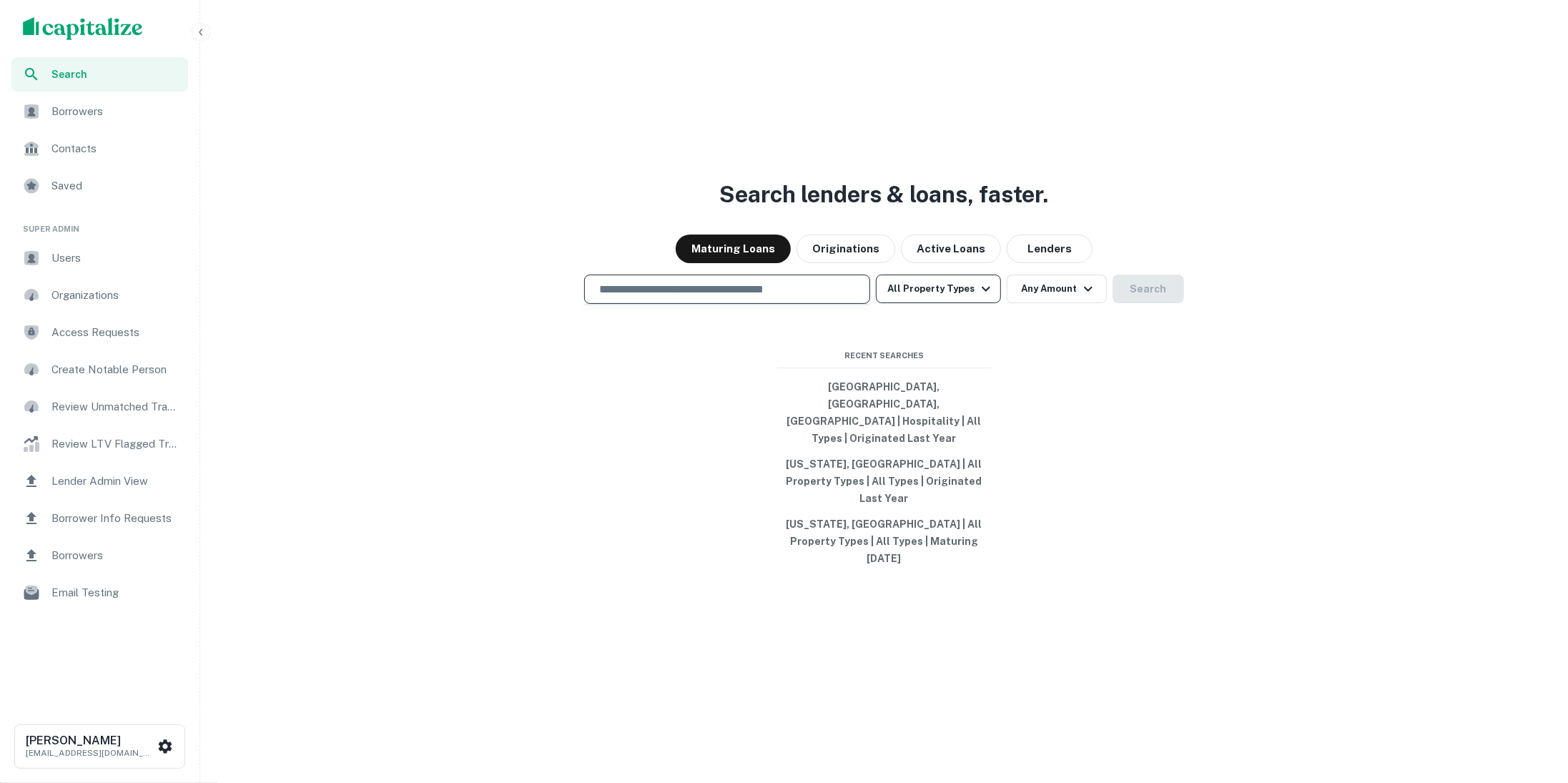
click at [907, 303] on button "All Property Types" at bounding box center [937, 289] width 124 height 28
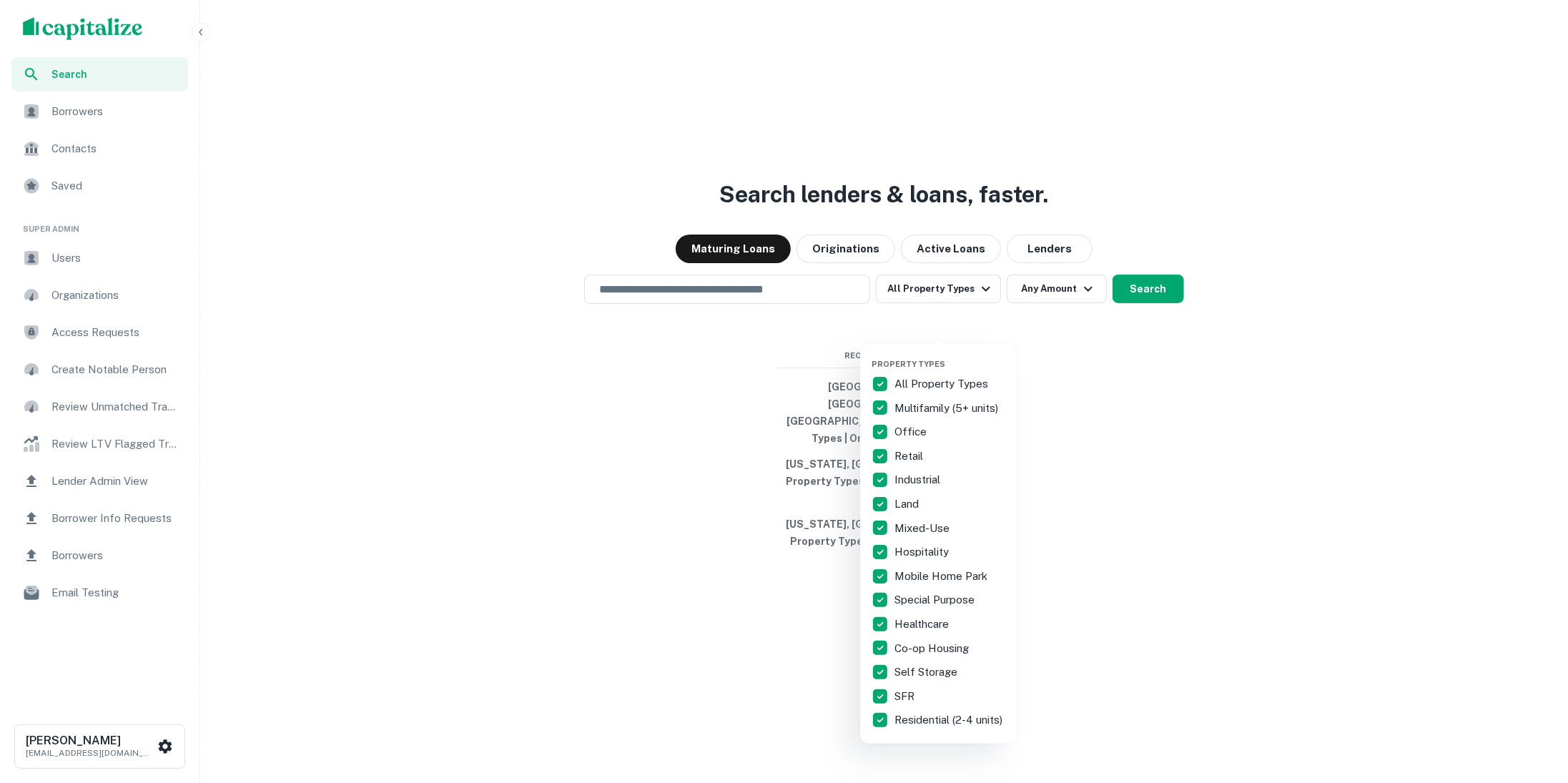
click at [1040, 324] on div at bounding box center [784, 391] width 1568 height 783
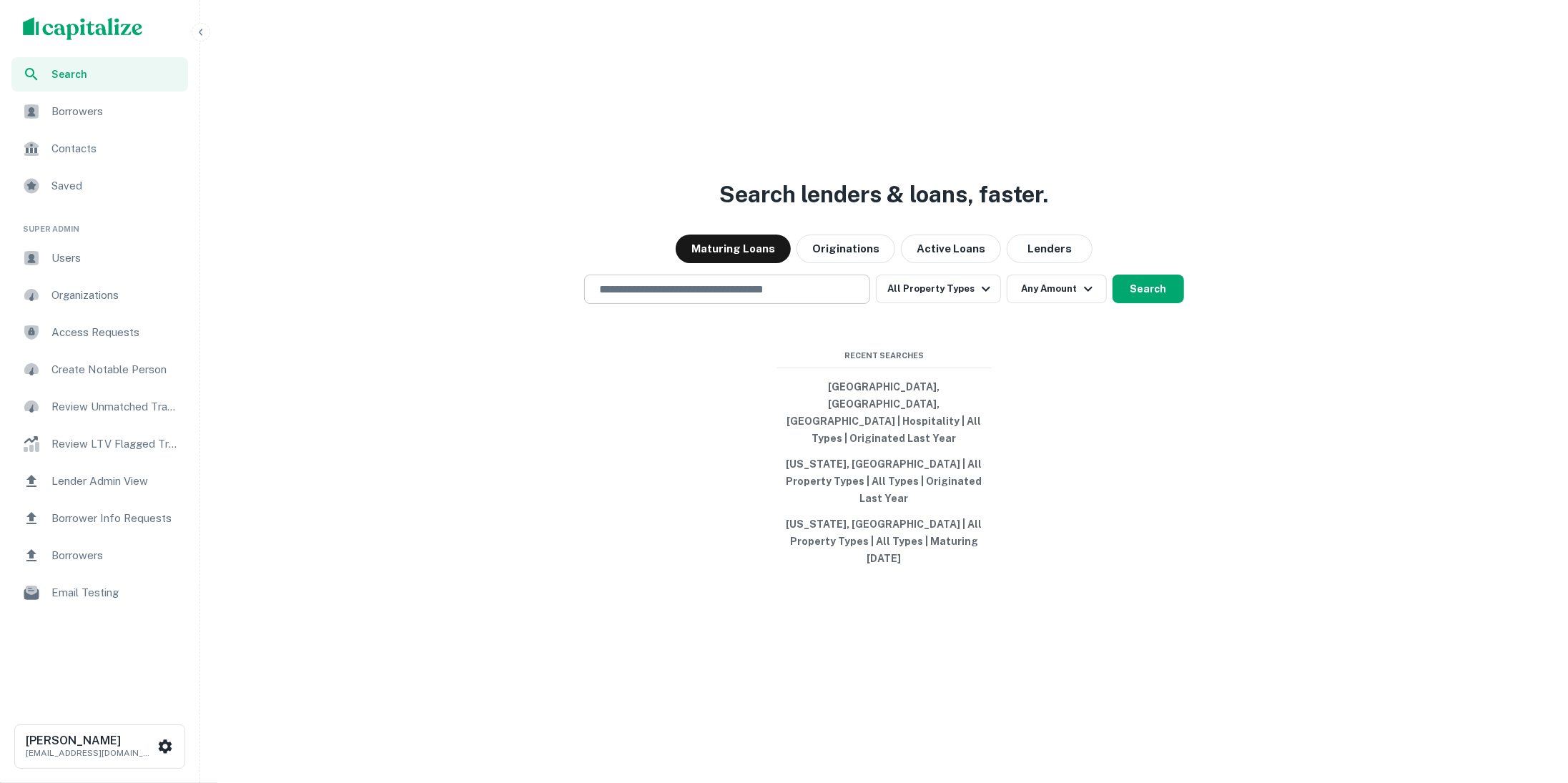
click at [763, 304] on div "​" at bounding box center [726, 289] width 286 height 29
click at [1369, 190] on div "Search lenders & loans, faster. Maturing Loans Originations Active Loans Lender…" at bounding box center [884, 425] width 1356 height 783
